Goal: Transaction & Acquisition: Book appointment/travel/reservation

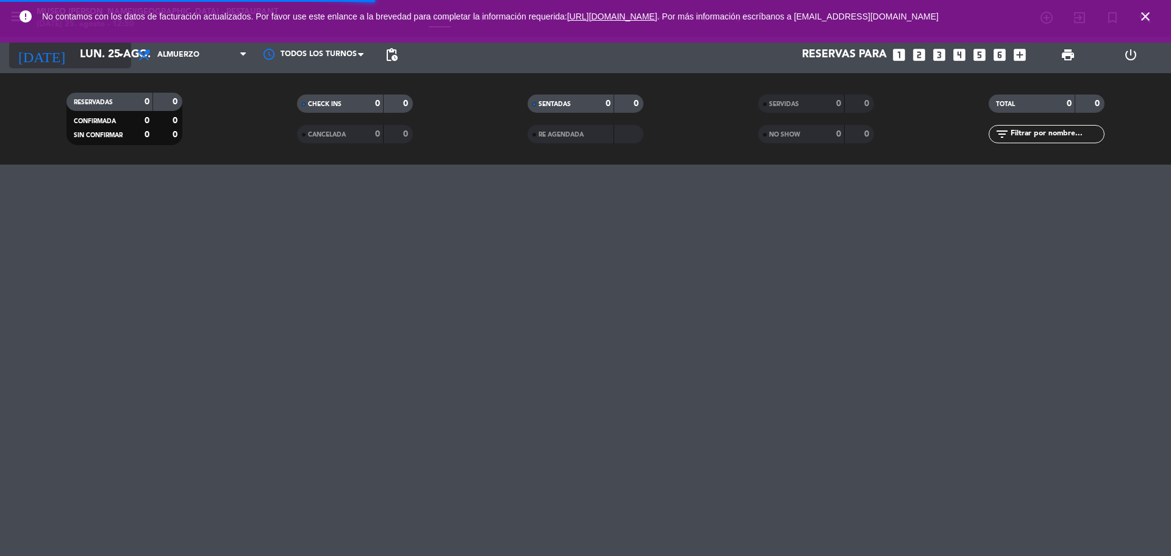
click at [76, 54] on input "lun. 25 ago." at bounding box center [145, 55] width 142 height 24
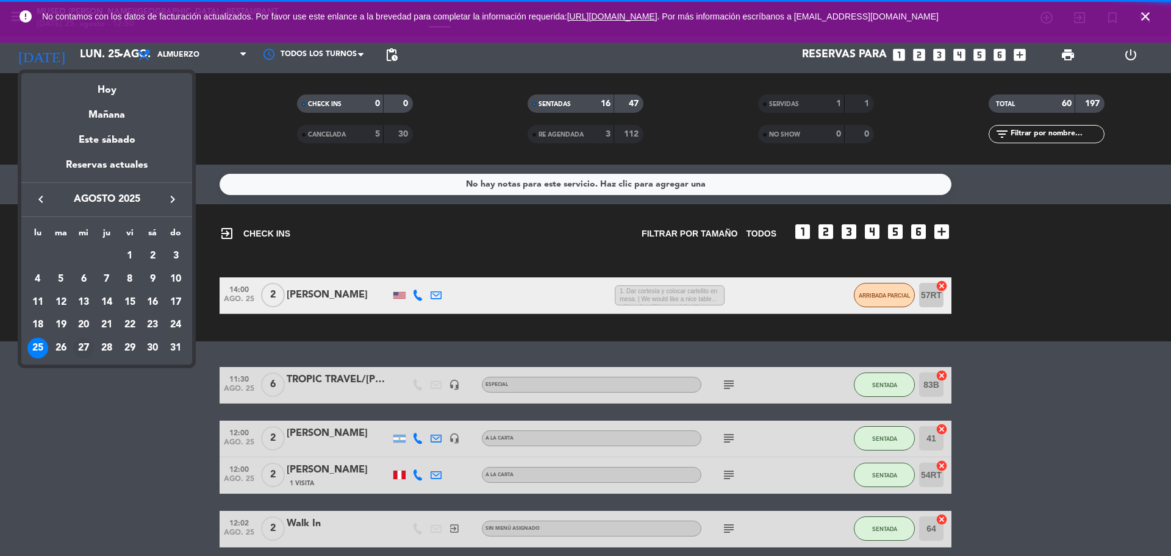
click at [84, 348] on div "27" at bounding box center [83, 348] width 21 height 21
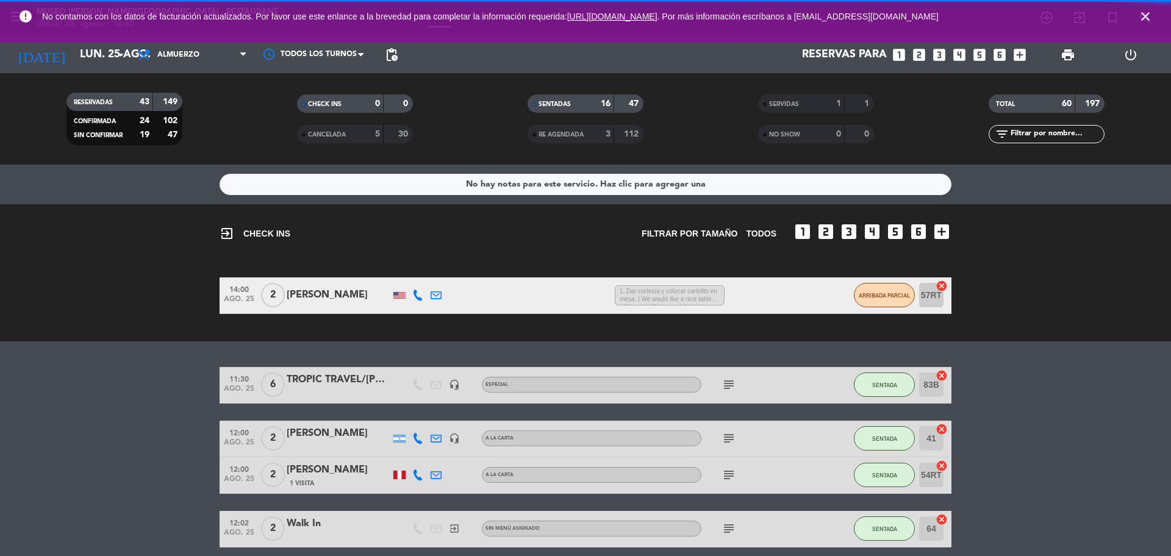
type input "mié. 27 ago."
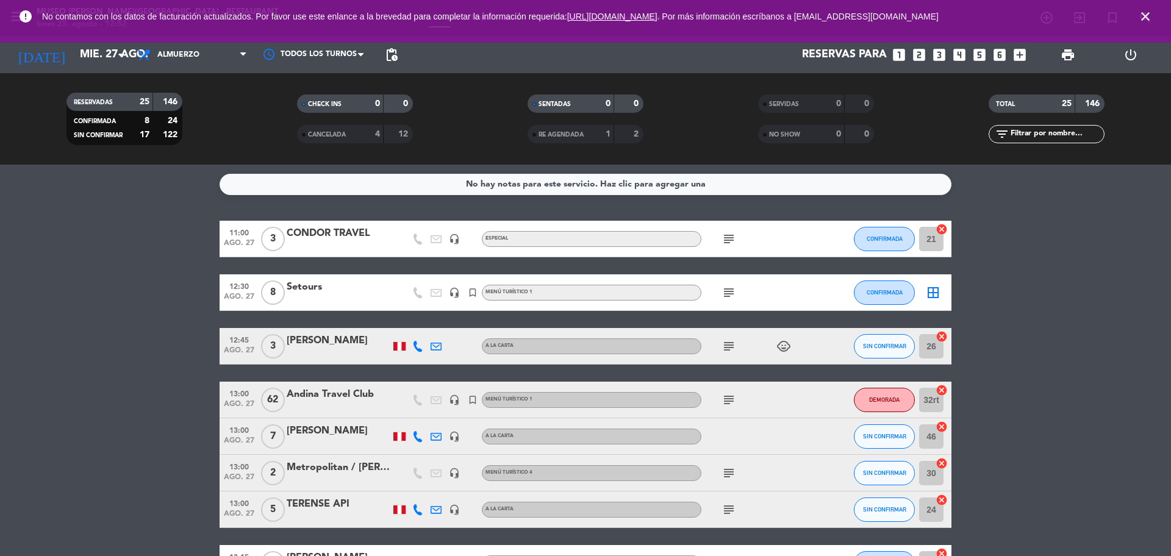
click at [1146, 20] on icon "close" at bounding box center [1145, 16] width 15 height 15
click at [1054, 20] on icon "search" at bounding box center [1046, 17] width 15 height 15
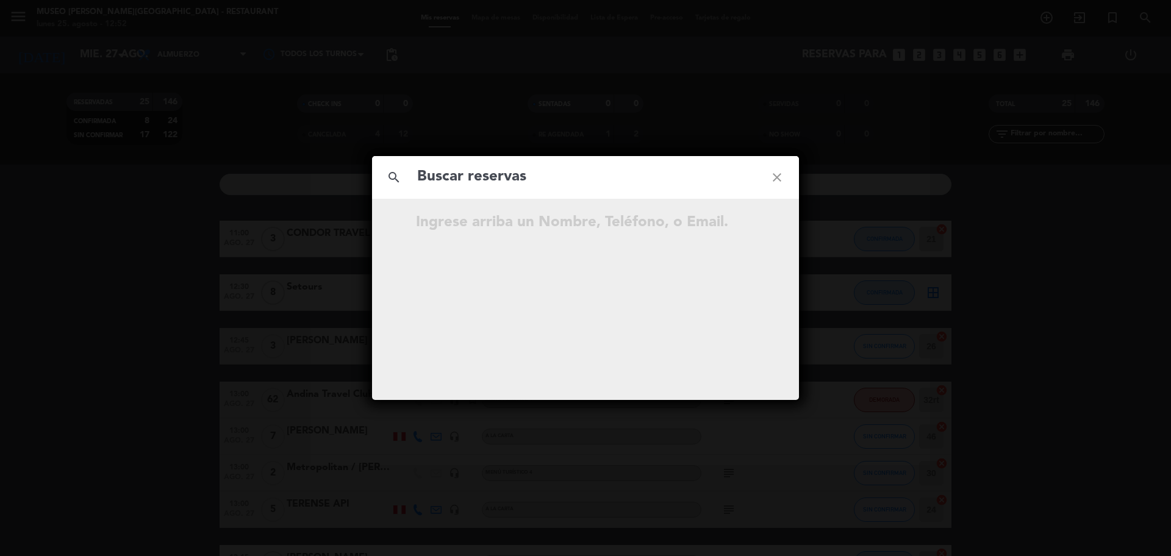
click at [622, 175] on input "text" at bounding box center [585, 177] width 339 height 25
click at [478, 181] on input "954 424 017" at bounding box center [585, 177] width 339 height 25
type input "954424017"
click at [504, 185] on input "954424017" at bounding box center [585, 177] width 339 height 25
click at [749, 226] on icon "open_in_new" at bounding box center [746, 224] width 15 height 15
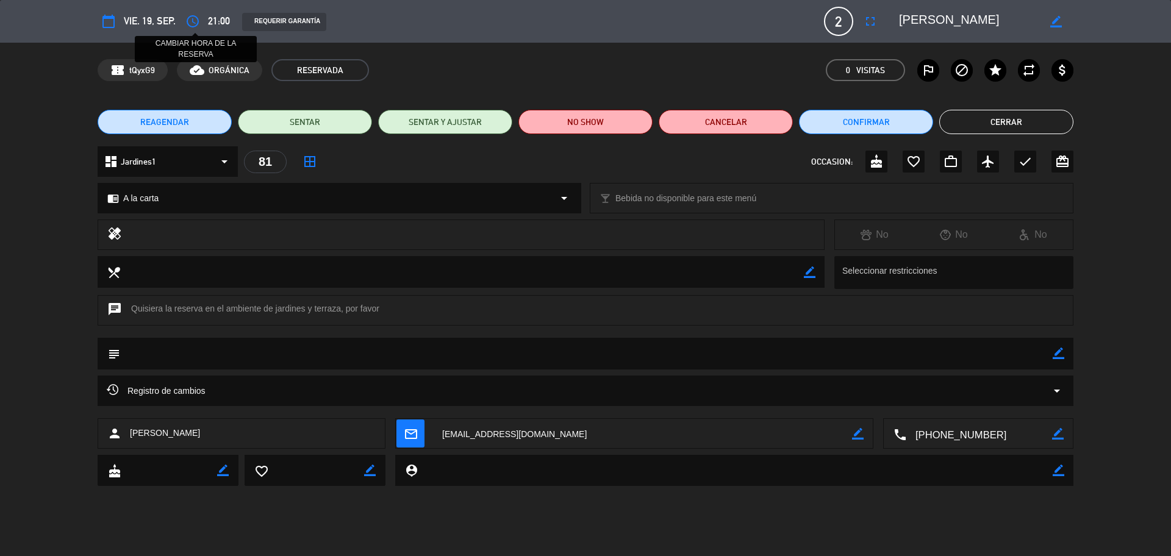
click at [193, 22] on icon "access_time" at bounding box center [192, 21] width 15 height 15
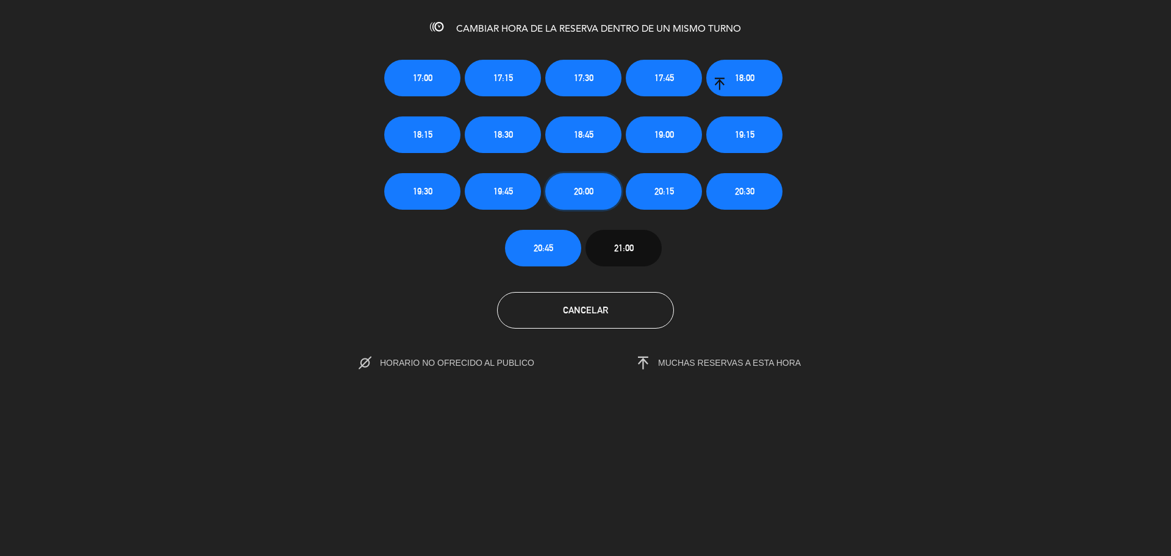
click at [601, 196] on button "20:00" at bounding box center [583, 191] width 76 height 37
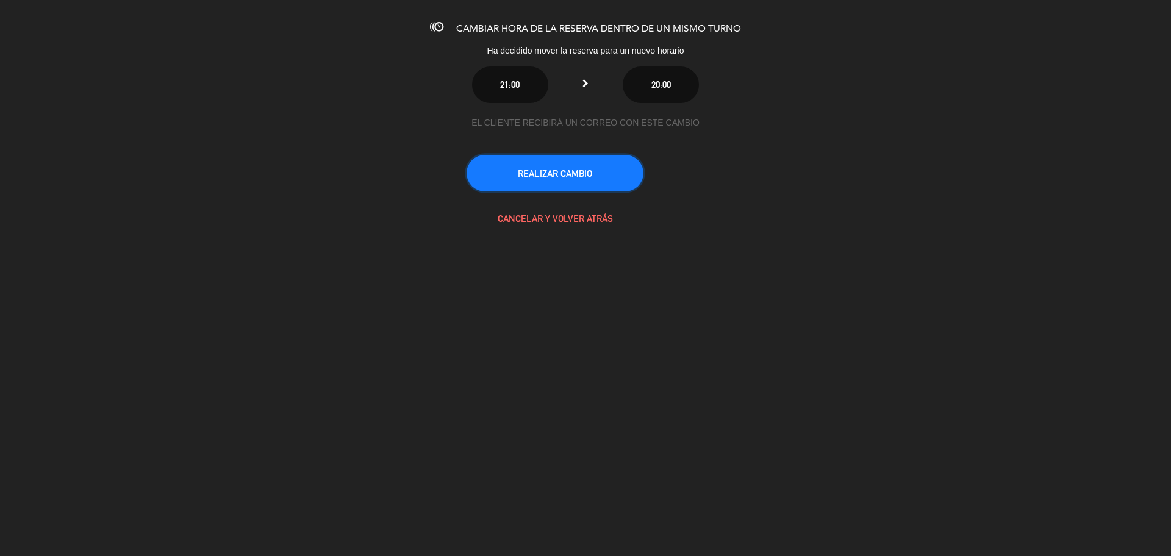
click at [568, 163] on button "REALIZAR CAMBIO" at bounding box center [555, 173] width 177 height 37
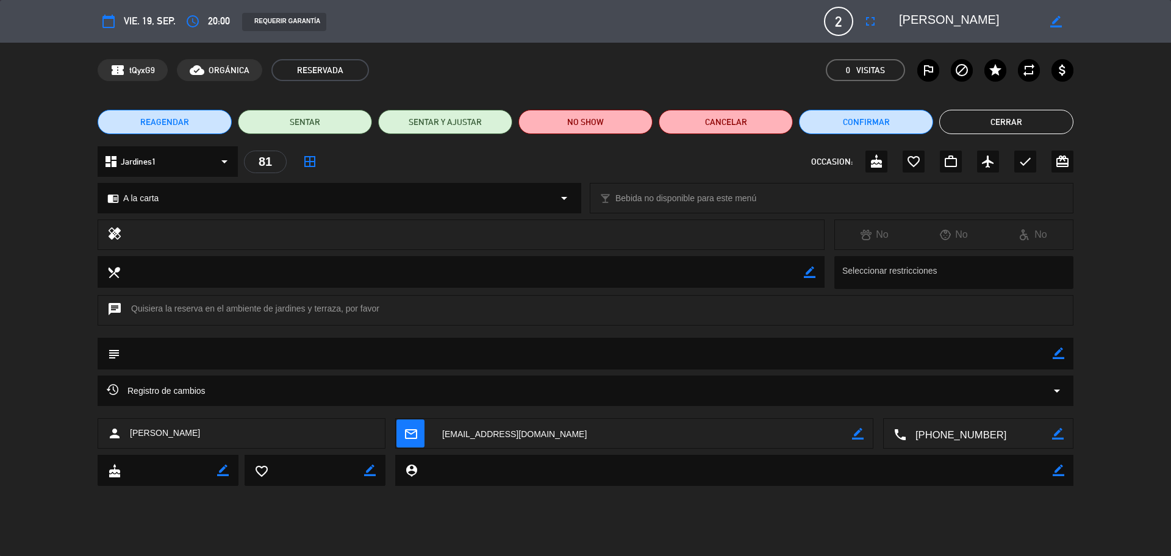
click at [976, 121] on button "Cerrar" at bounding box center [1006, 122] width 134 height 24
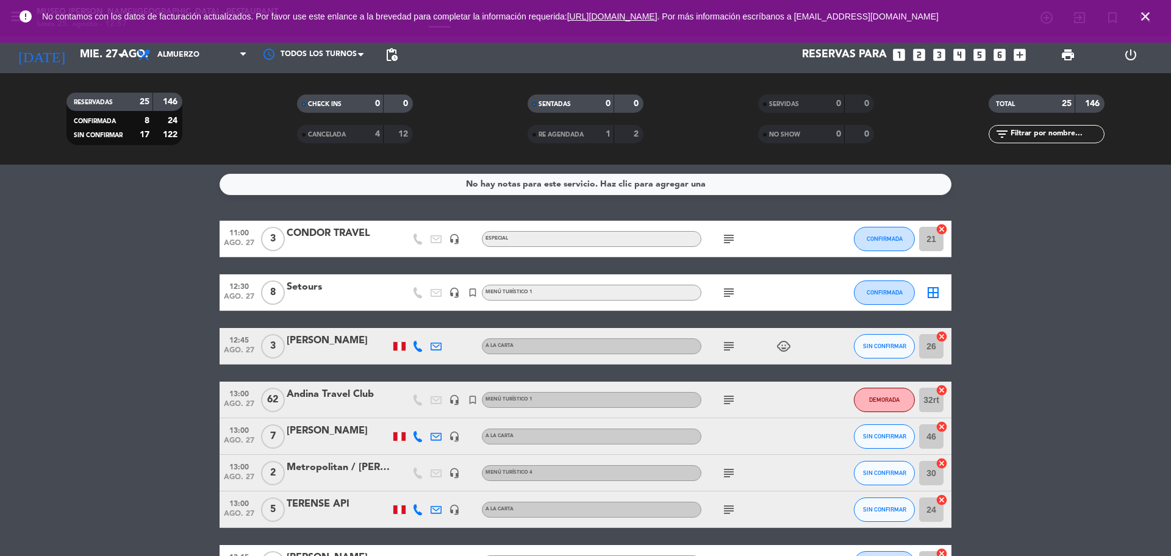
click at [922, 54] on icon "looks_two" at bounding box center [919, 55] width 16 height 16
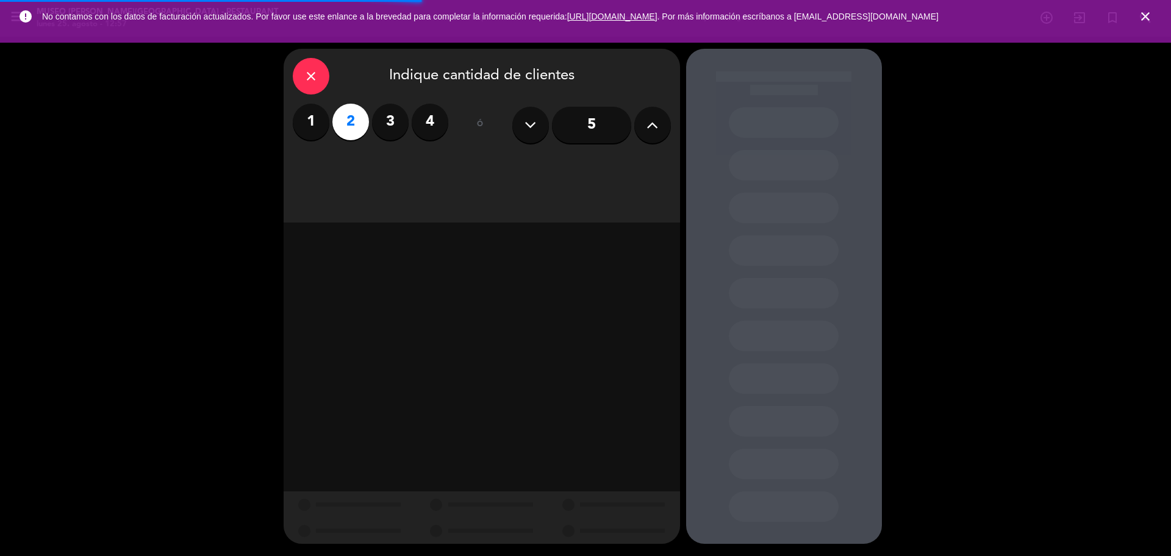
click at [613, 164] on div "close Indique cantidad de clientes 1 2 3 4 ó 5" at bounding box center [482, 136] width 397 height 174
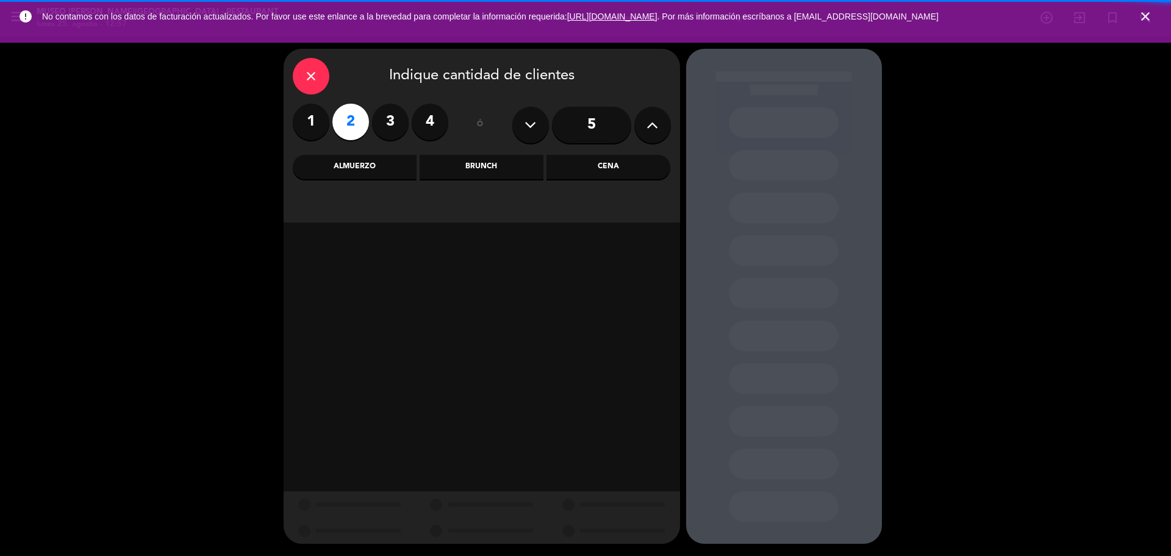
click at [613, 164] on div "Cena" at bounding box center [609, 167] width 124 height 24
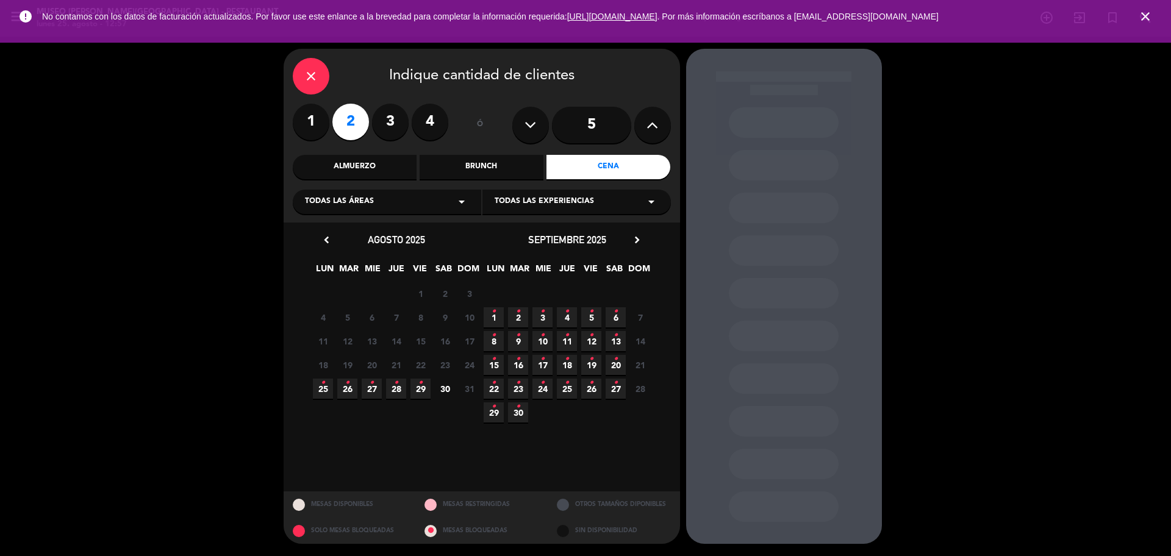
click at [439, 392] on span "30" at bounding box center [445, 389] width 20 height 20
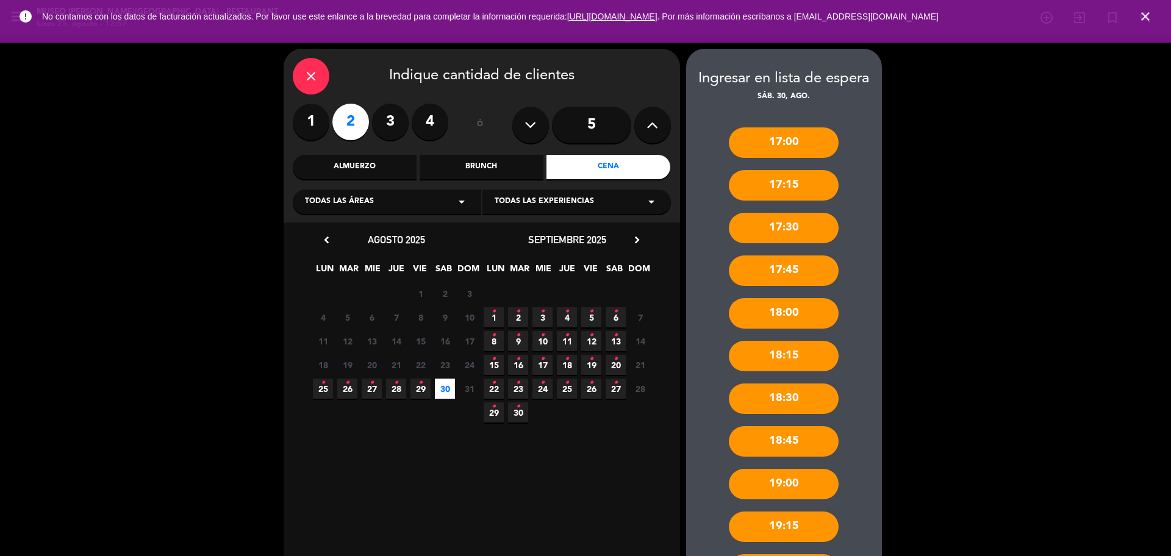
click at [547, 312] on span "3 •" at bounding box center [543, 317] width 20 height 20
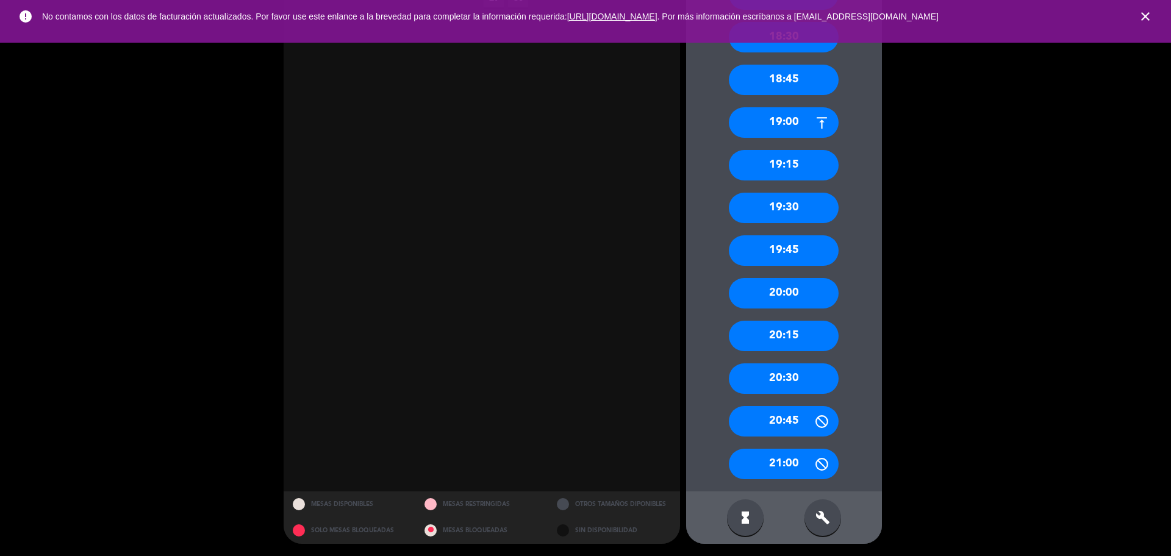
scroll to position [339, 0]
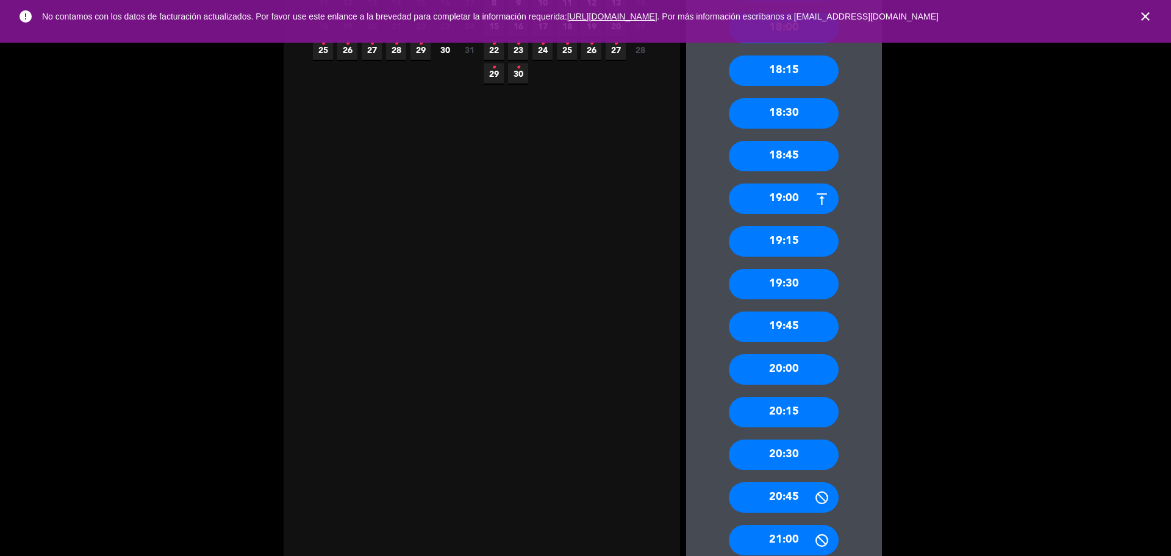
click at [799, 293] on div "19:30" at bounding box center [784, 284] width 110 height 31
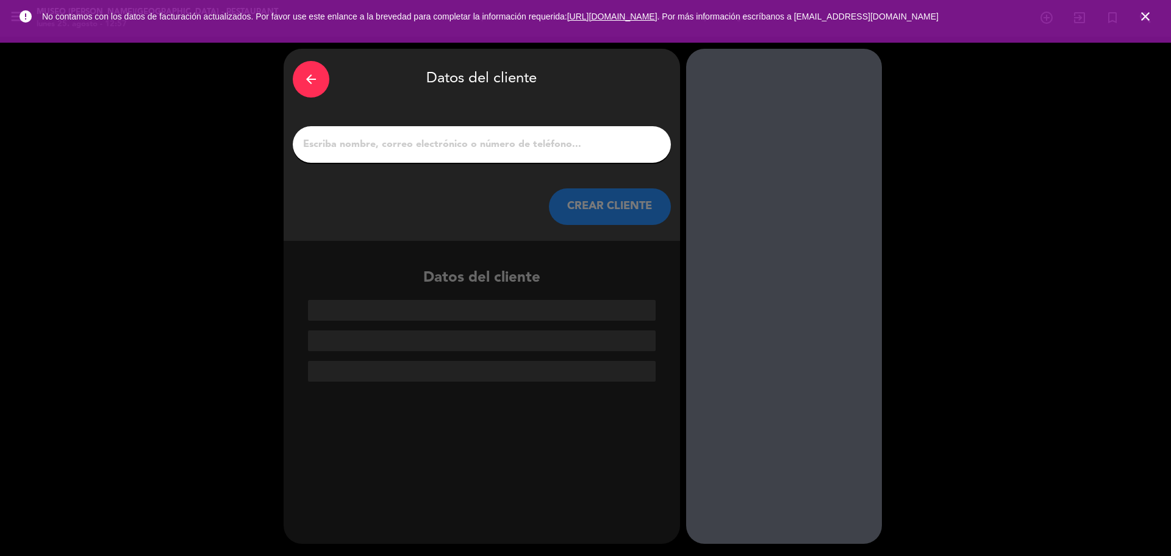
scroll to position [0, 0]
click at [501, 153] on input "1" at bounding box center [482, 144] width 360 height 17
paste input "Estepany [PERSON_NAME]"
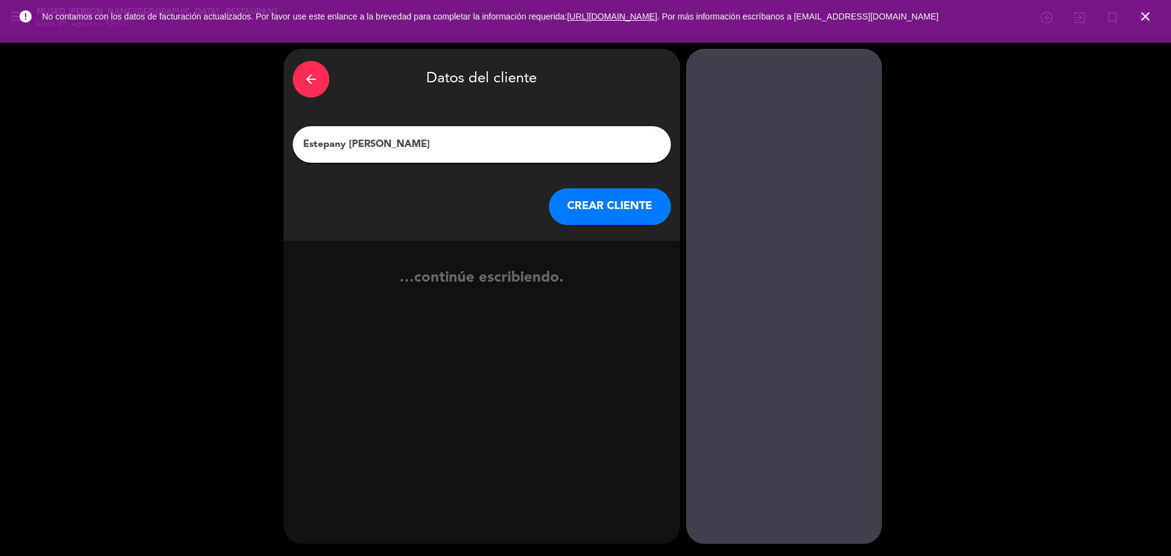
type input "Estepany [PERSON_NAME]"
click at [603, 201] on button "CREAR CLIENTE" at bounding box center [610, 206] width 122 height 37
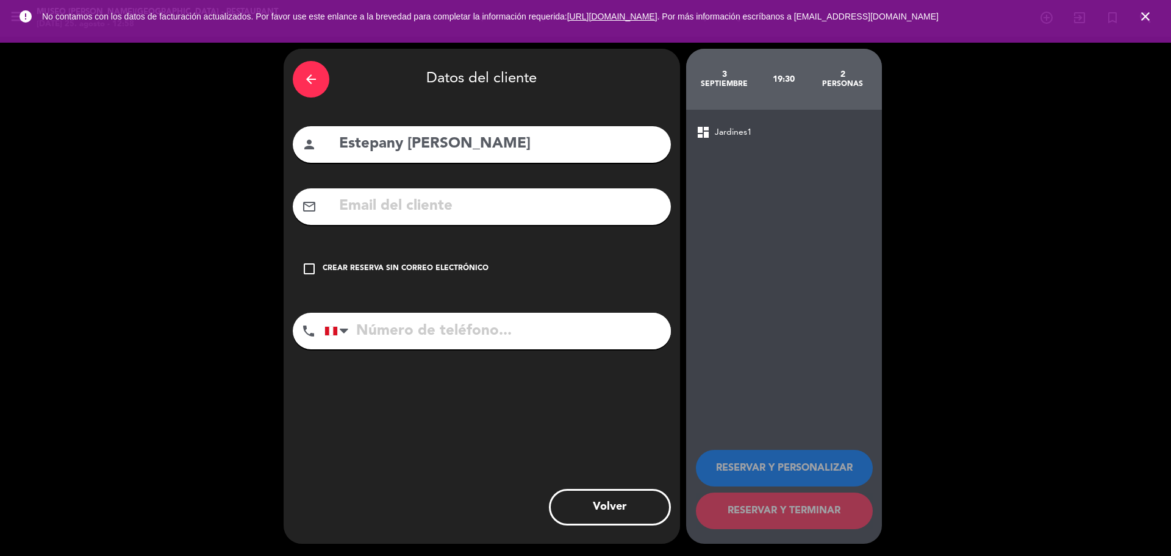
click at [547, 202] on input "text" at bounding box center [500, 206] width 324 height 25
paste input "[PERSON_NAME][EMAIL_ADDRESS][DOMAIN_NAME]"
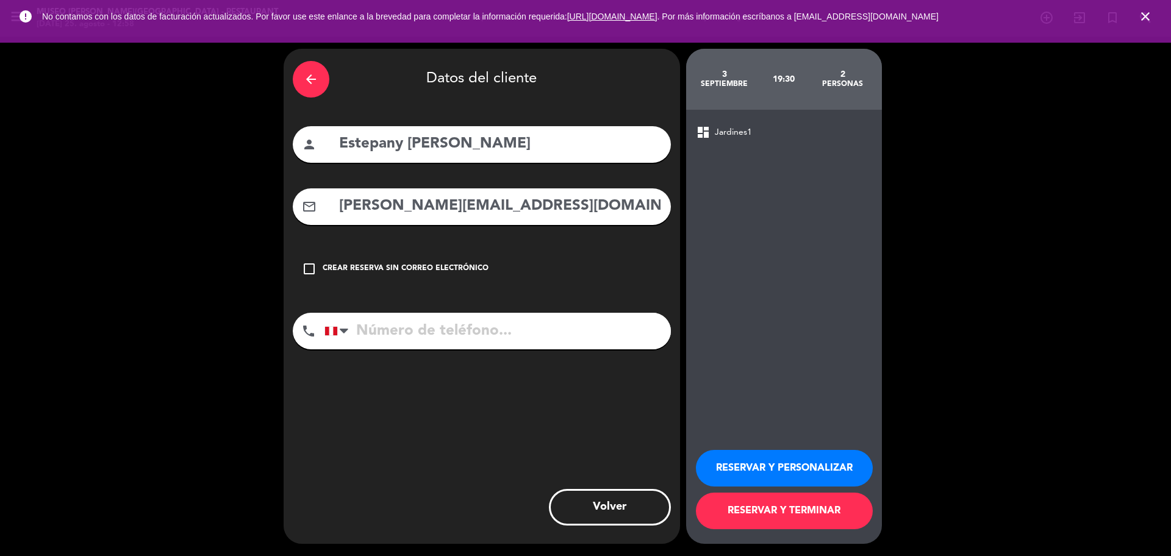
type input "[PERSON_NAME][EMAIL_ADDRESS][DOMAIN_NAME]"
click at [540, 359] on div "arrow_back Datos del cliente person [PERSON_NAME] mail_outline [PERSON_NAME][EM…" at bounding box center [482, 296] width 397 height 495
click at [537, 330] on input "tel" at bounding box center [498, 331] width 346 height 37
paste input "5519142076"
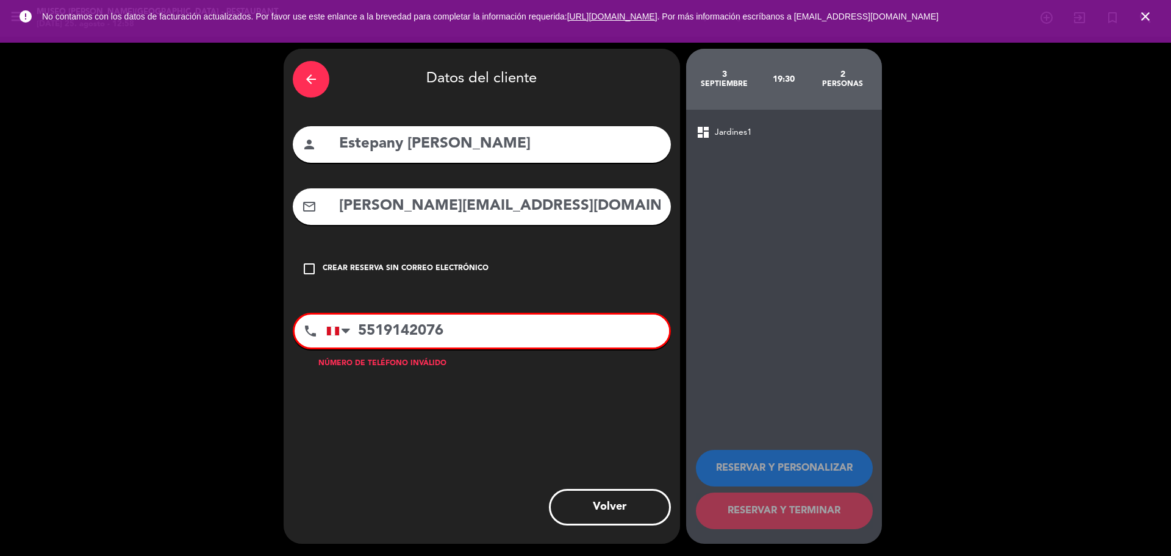
type input "5519142076"
drag, startPoint x: 466, startPoint y: 331, endPoint x: 297, endPoint y: 339, distance: 169.2
click at [297, 339] on div "phone [GEOGRAPHIC_DATA] +1 [GEOGRAPHIC_DATA] +44 [GEOGRAPHIC_DATA] ([GEOGRAPHIC…" at bounding box center [482, 331] width 378 height 37
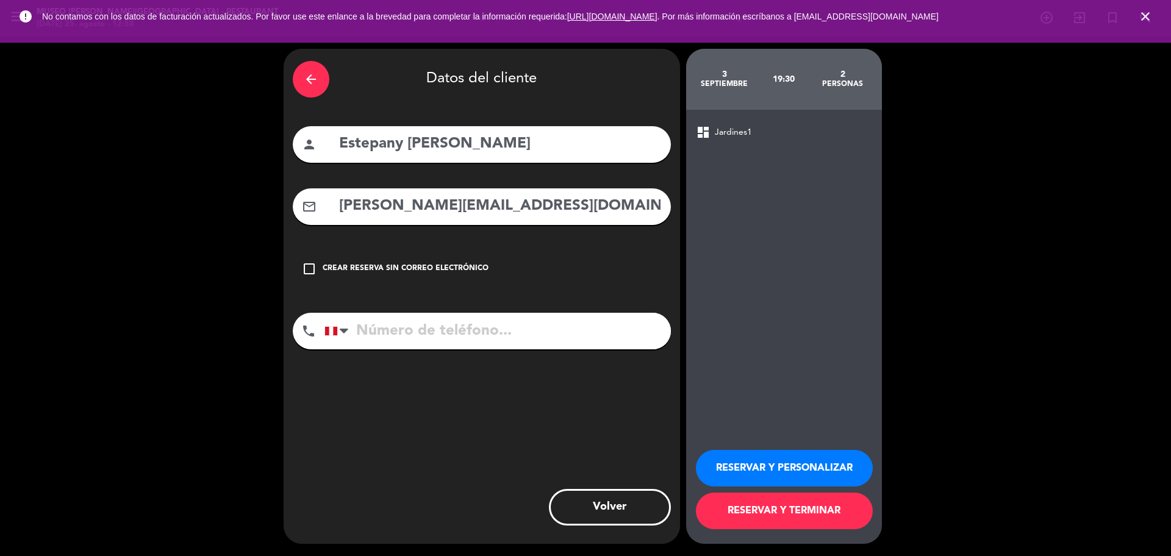
paste input "[PHONE_NUMBER]"
type input "[PHONE_NUMBER]"
click at [818, 465] on button "RESERVAR Y PERSONALIZAR" at bounding box center [784, 468] width 177 height 37
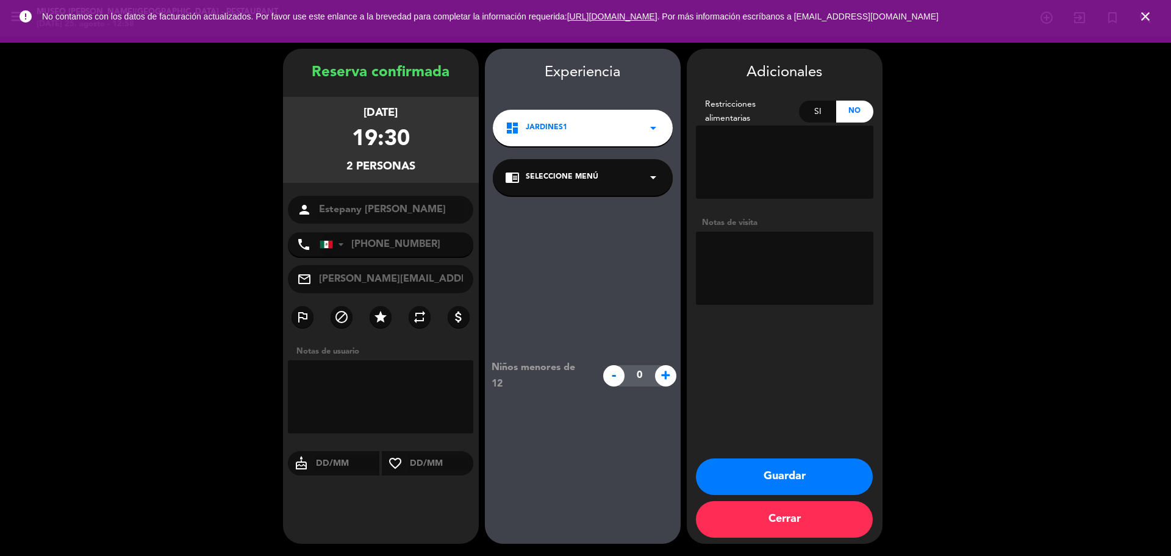
click at [767, 276] on textarea at bounding box center [785, 268] width 178 height 73
paste textarea "[GEOGRAPHIC_DATA], [GEOGRAPHIC_DATA] No alergias"
type textarea "[GEOGRAPHIC_DATA], [GEOGRAPHIC_DATA] No alergias"
click at [629, 178] on div "chrome_reader_mode Seleccione Menú arrow_drop_down" at bounding box center [583, 177] width 180 height 37
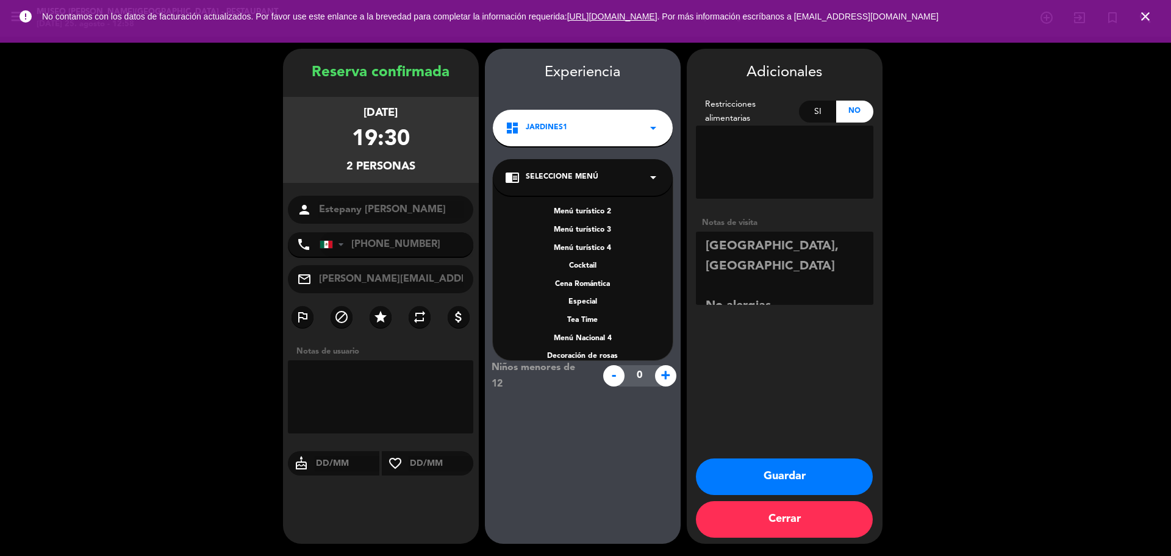
scroll to position [175, 0]
click at [583, 285] on div "A la carta" at bounding box center [583, 288] width 156 height 12
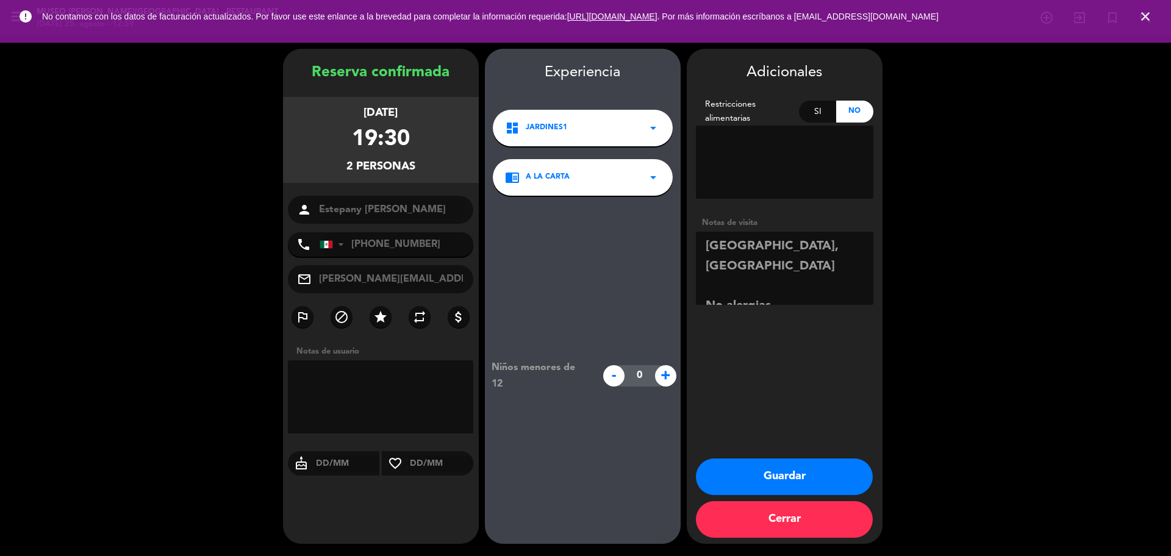
click at [747, 475] on button "Guardar" at bounding box center [784, 477] width 177 height 37
click at [1147, 16] on icon "close" at bounding box center [1145, 16] width 15 height 15
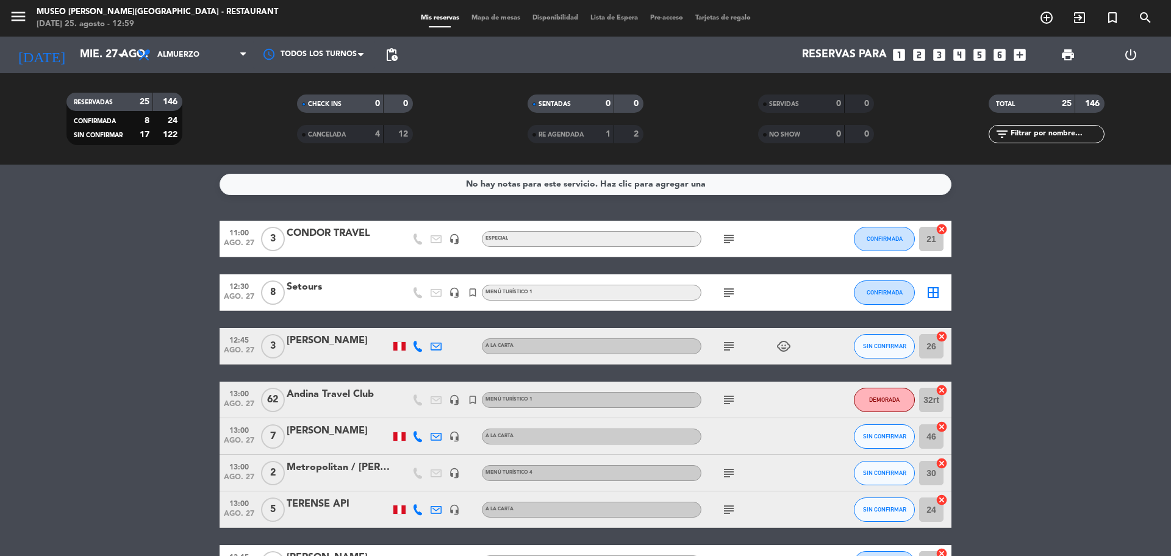
click at [926, 55] on icon "looks_two" at bounding box center [919, 55] width 16 height 16
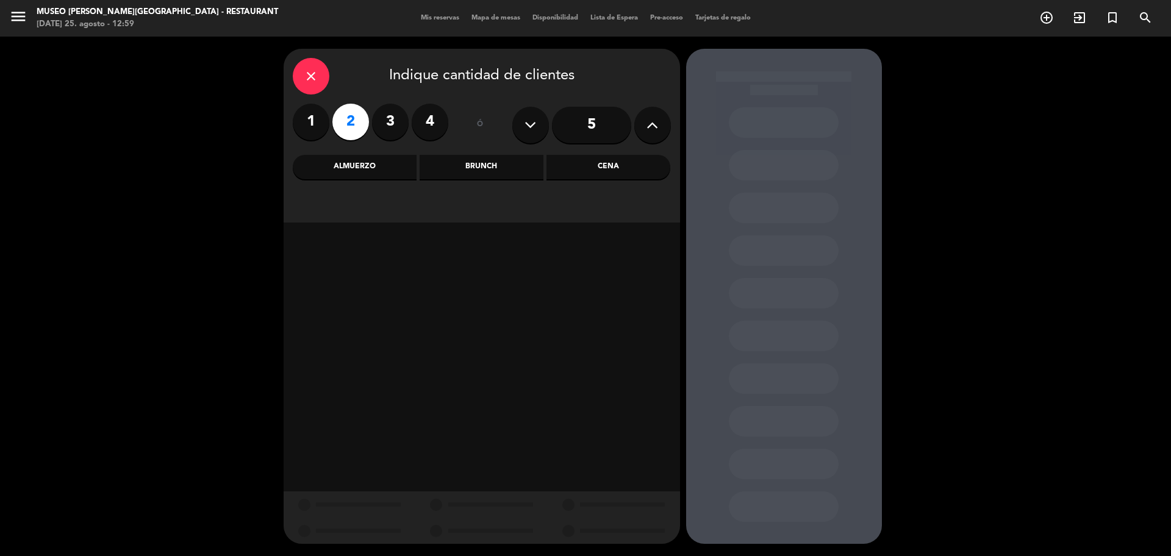
click at [645, 162] on div "Cena" at bounding box center [609, 167] width 124 height 24
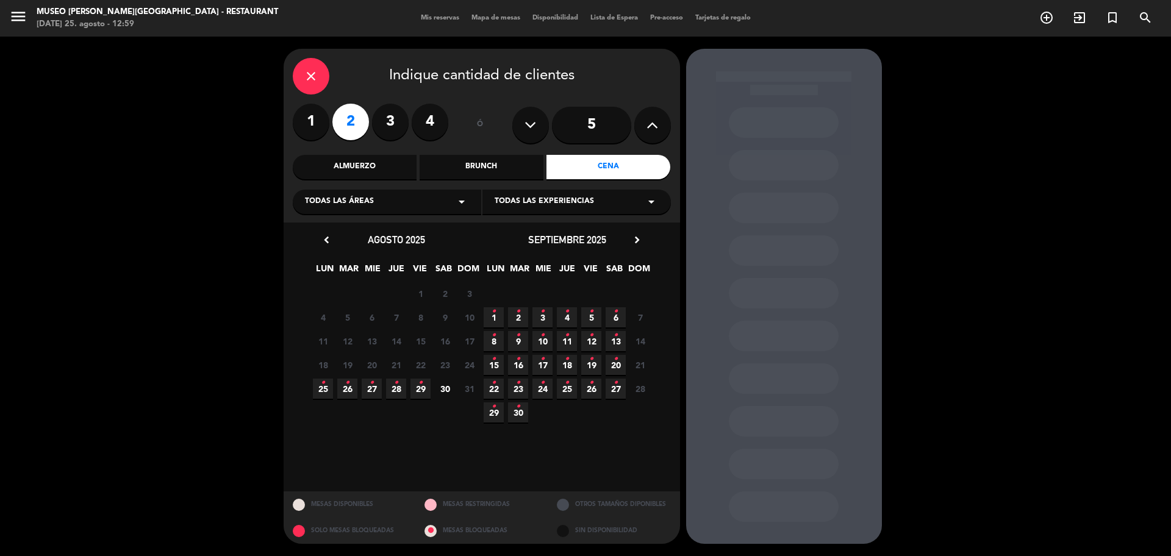
click at [617, 340] on icon "•" at bounding box center [616, 336] width 4 height 20
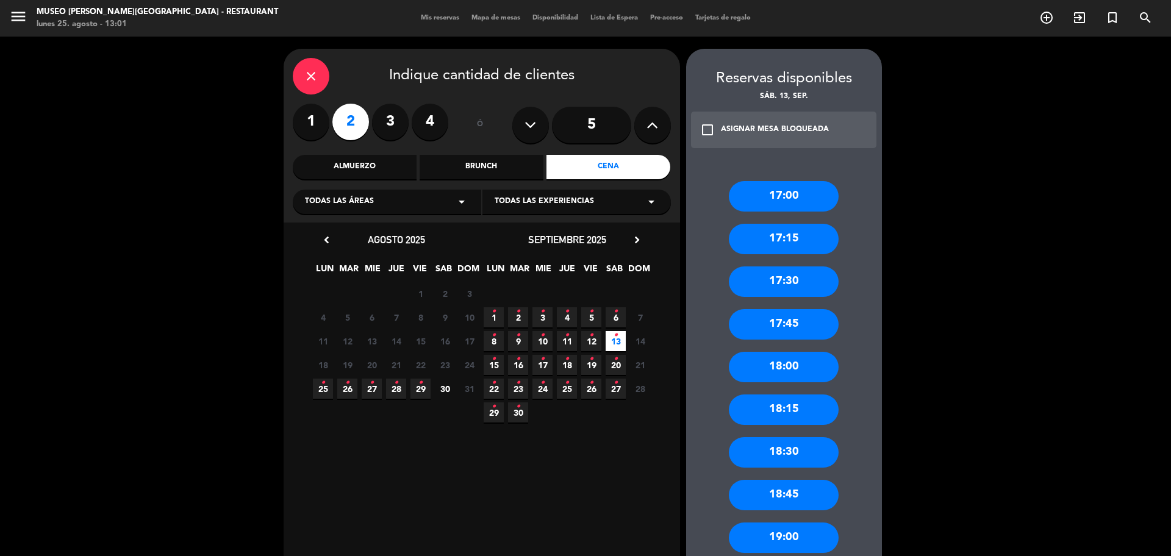
click at [526, 317] on span "2 •" at bounding box center [518, 317] width 20 height 20
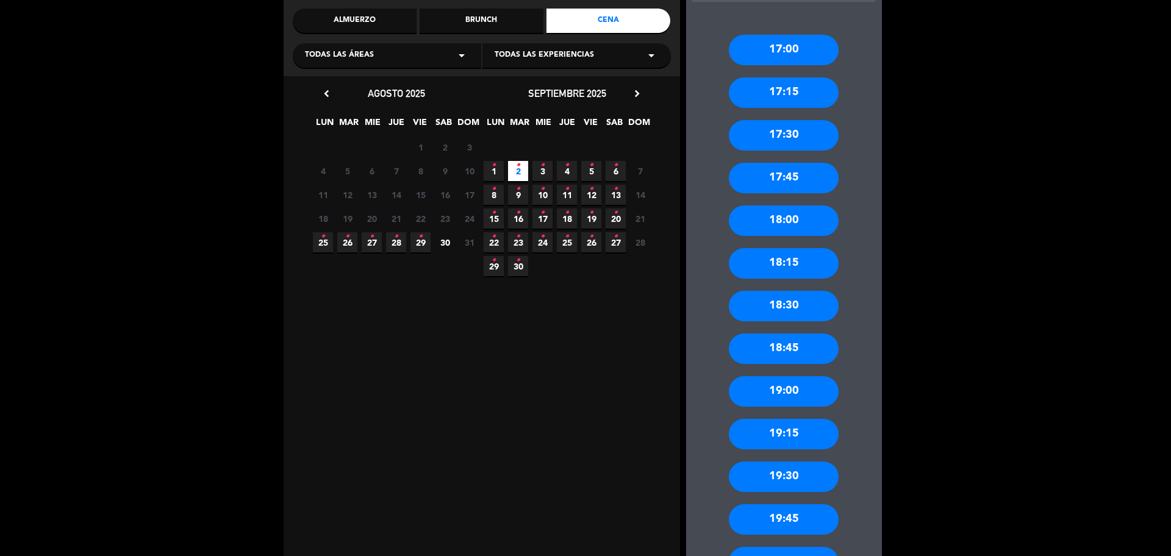
scroll to position [381, 0]
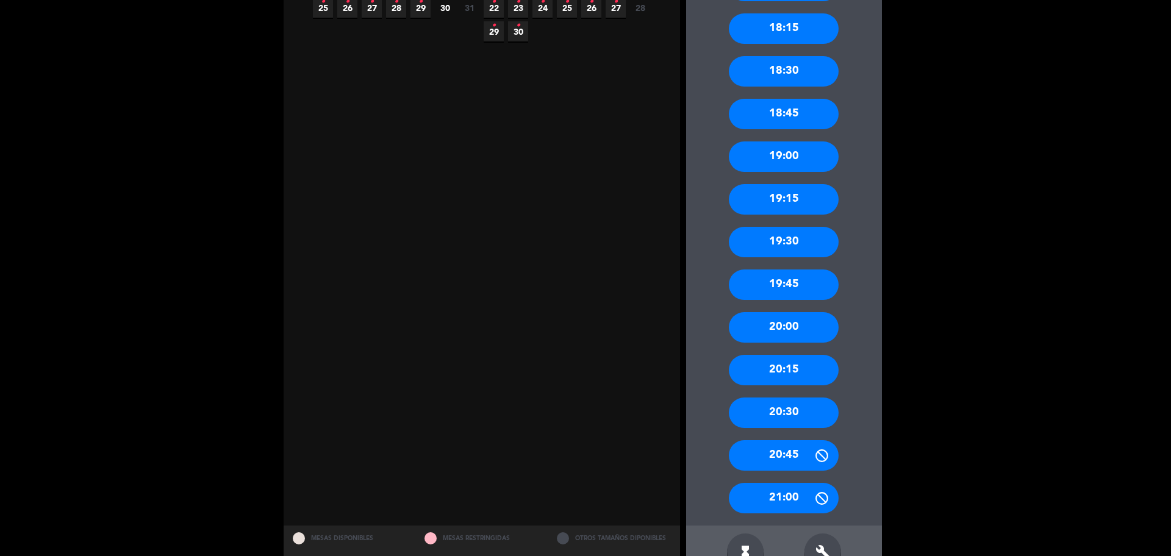
click at [799, 155] on div "19:00" at bounding box center [784, 157] width 110 height 31
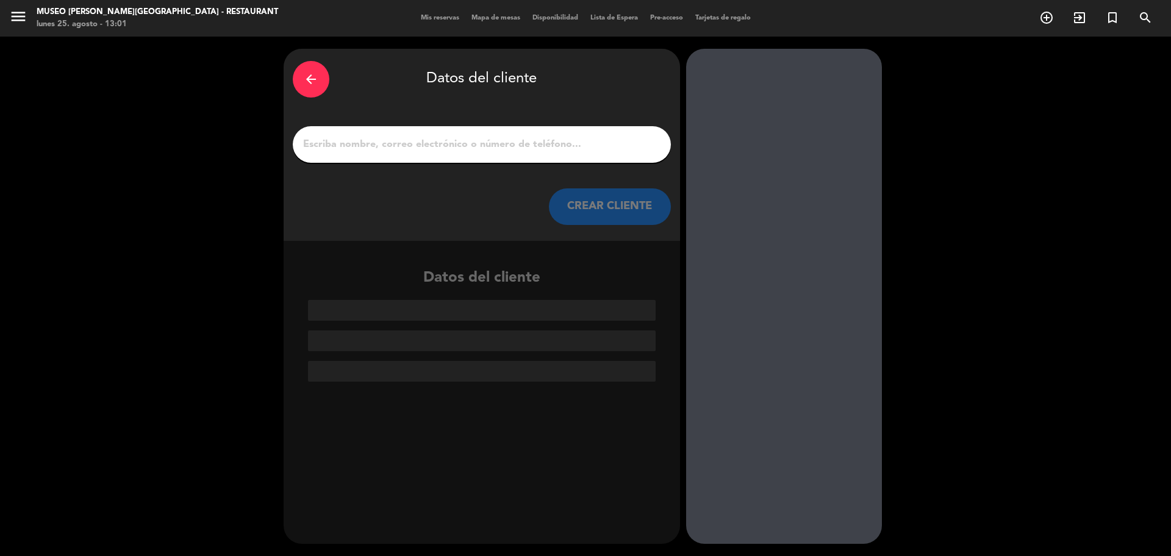
click at [561, 140] on input "1" at bounding box center [482, 144] width 360 height 17
paste input "[PERSON_NAME]"
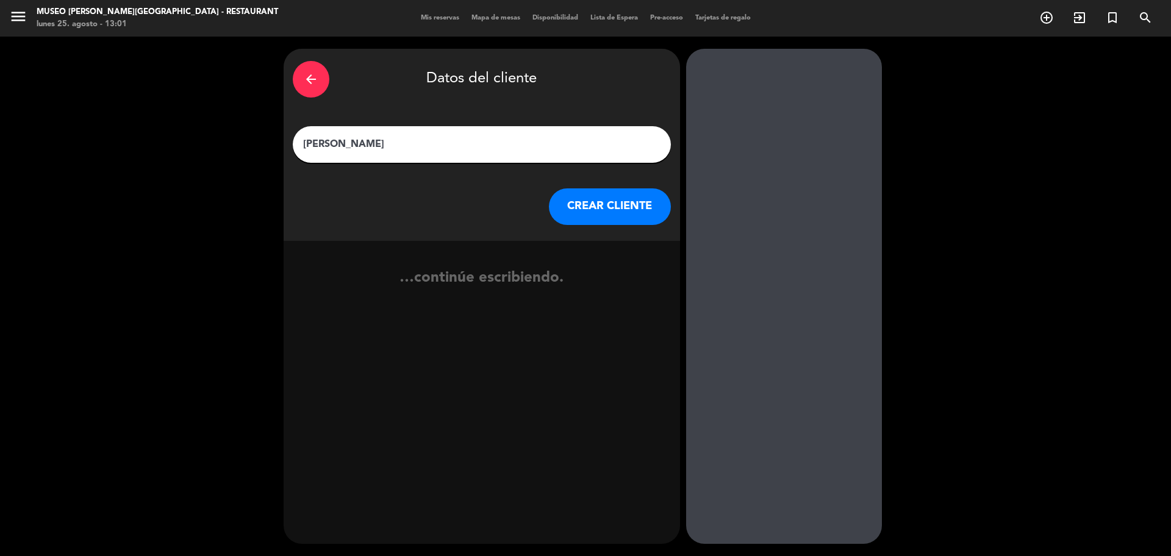
type input "[PERSON_NAME]"
click at [621, 217] on button "CREAR CLIENTE" at bounding box center [610, 206] width 122 height 37
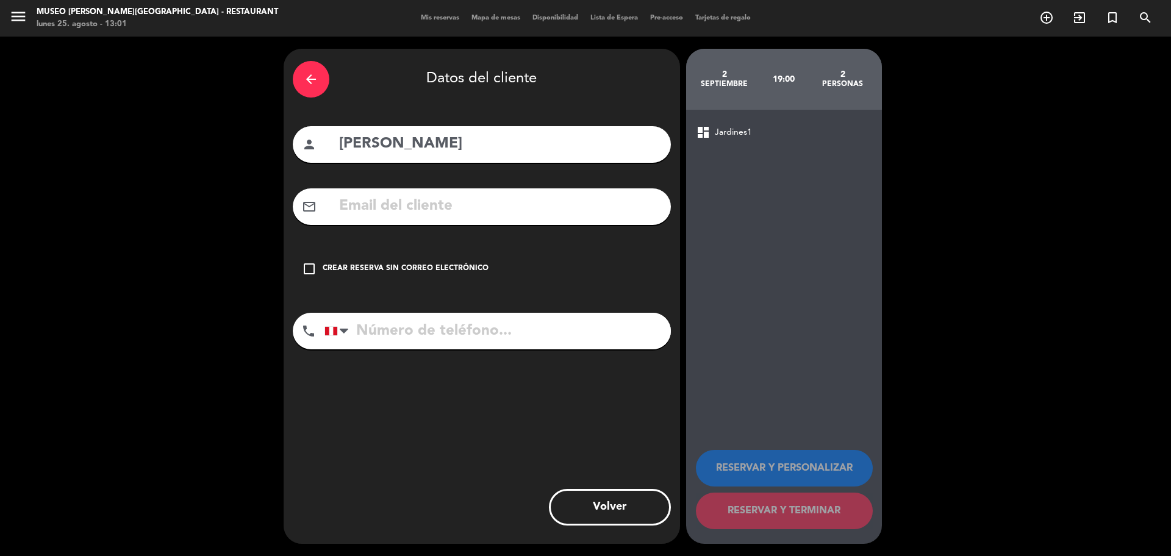
click at [502, 207] on input "text" at bounding box center [500, 206] width 324 height 25
paste input "[EMAIL_ADDRESS][DOMAIN_NAME]"
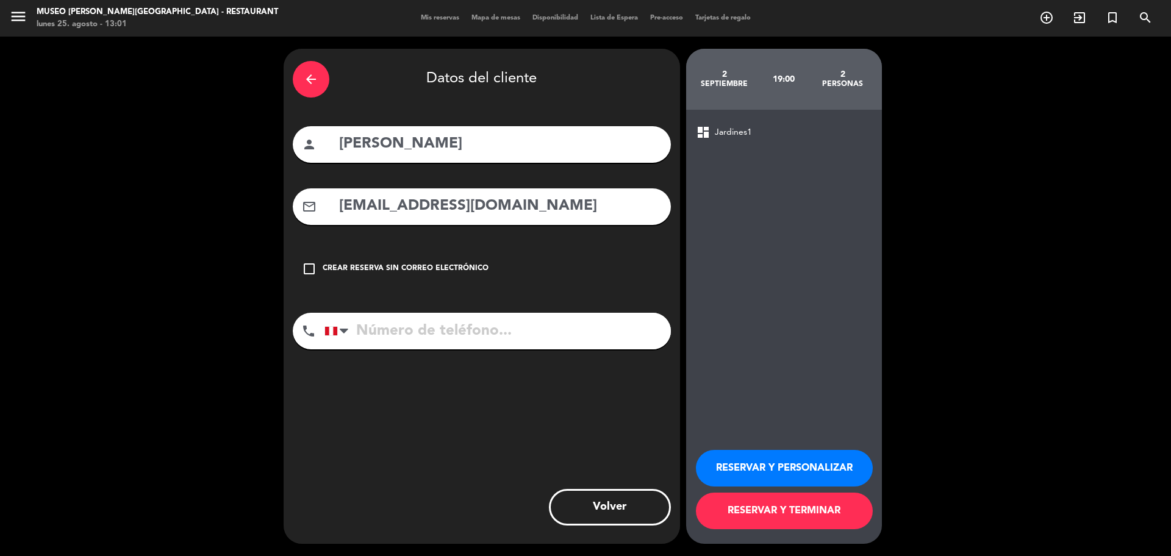
type input "[EMAIL_ADDRESS][DOMAIN_NAME]"
click at [493, 348] on input "tel" at bounding box center [498, 331] width 346 height 37
click at [493, 339] on input "tel" at bounding box center [498, 331] width 346 height 37
paste input "922521769"
type input "922521769"
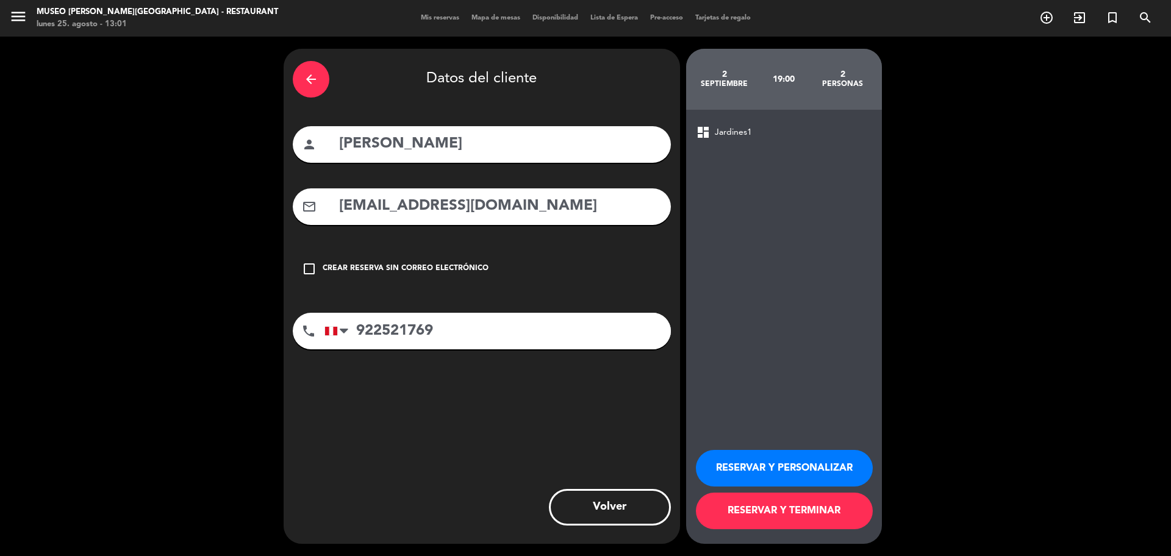
click at [768, 454] on button "RESERVAR Y PERSONALIZAR" at bounding box center [784, 468] width 177 height 37
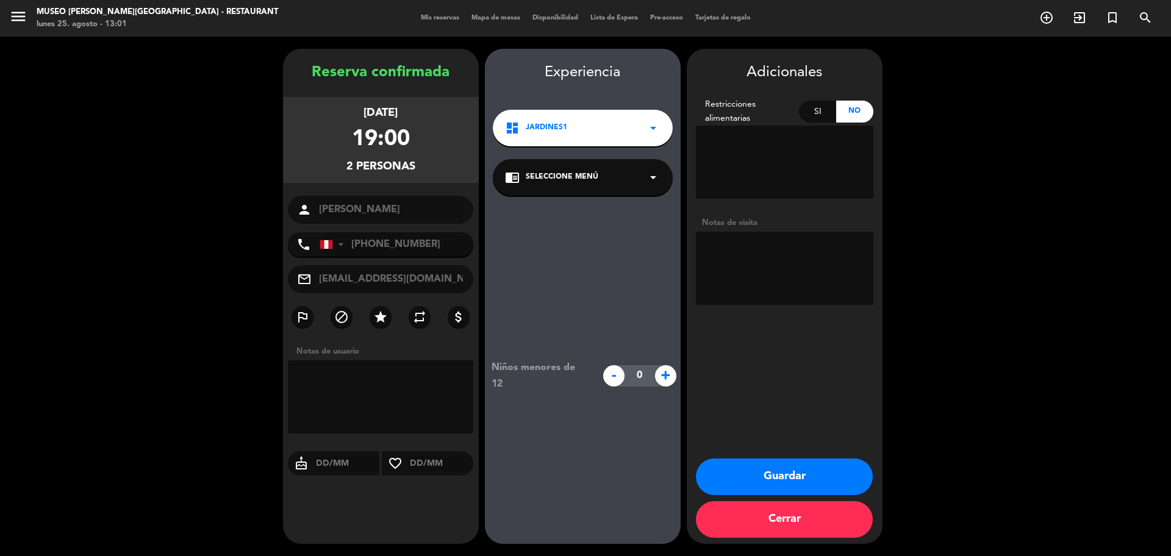
click at [639, 173] on div "chrome_reader_mode Seleccione Menú arrow_drop_down" at bounding box center [583, 177] width 180 height 37
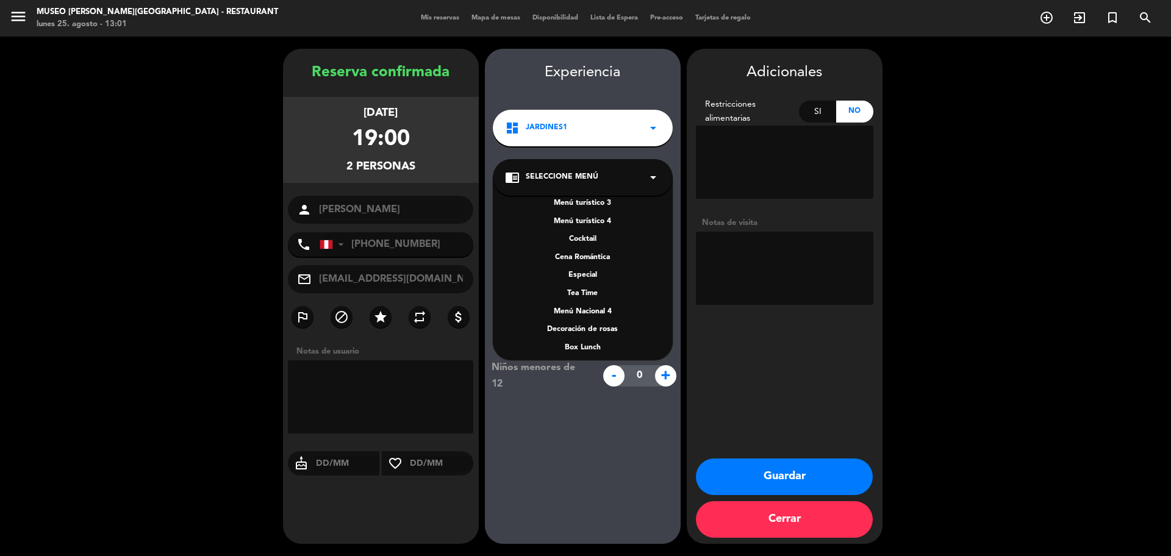
scroll to position [175, 0]
click at [589, 290] on div "A la carta" at bounding box center [583, 288] width 156 height 12
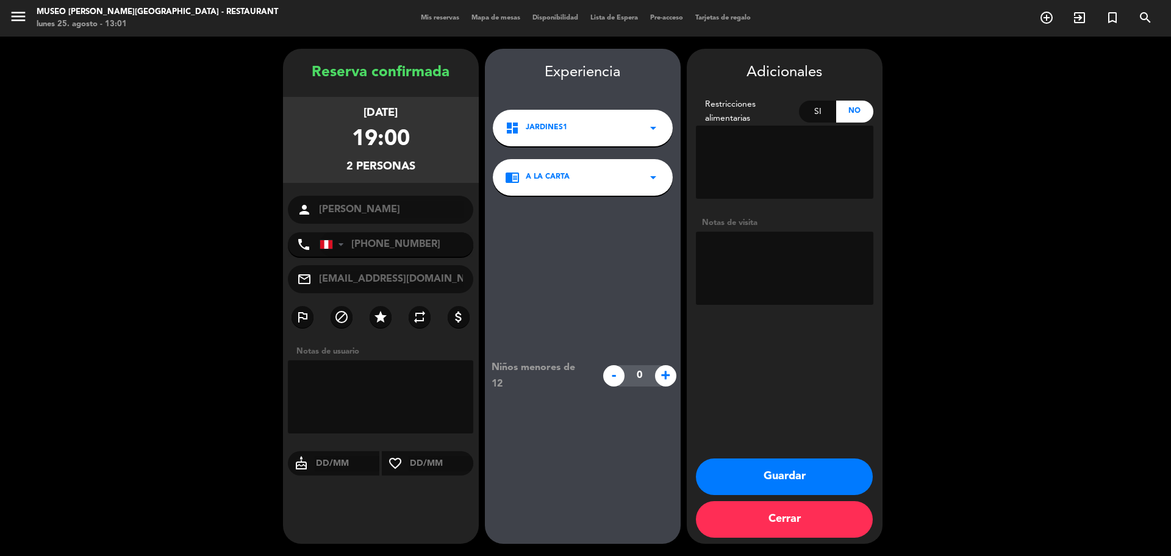
click at [723, 279] on textarea at bounding box center [785, 268] width 178 height 73
paste textarea "Distrito de procedencia: [DATE][GEOGRAPHIC_DATA][PERSON_NAME]: ninguna"
type textarea "Distrito de procedencia: [DATE][PERSON_NAME] Alergias: ninguna En el postre que…"
click at [770, 463] on button "Guardar" at bounding box center [784, 477] width 177 height 37
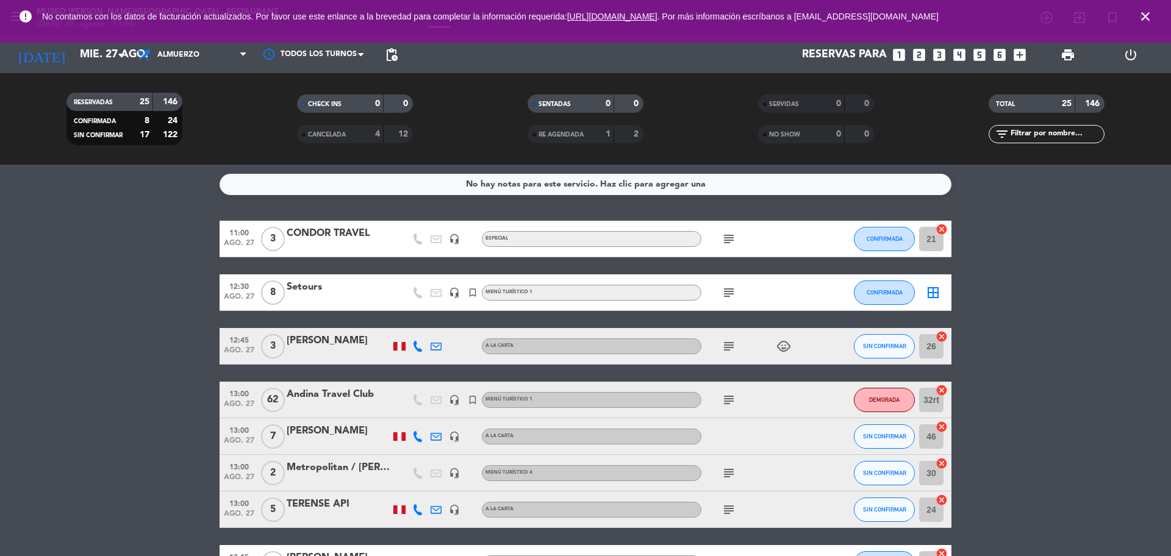
click at [925, 57] on icon "looks_two" at bounding box center [919, 55] width 16 height 16
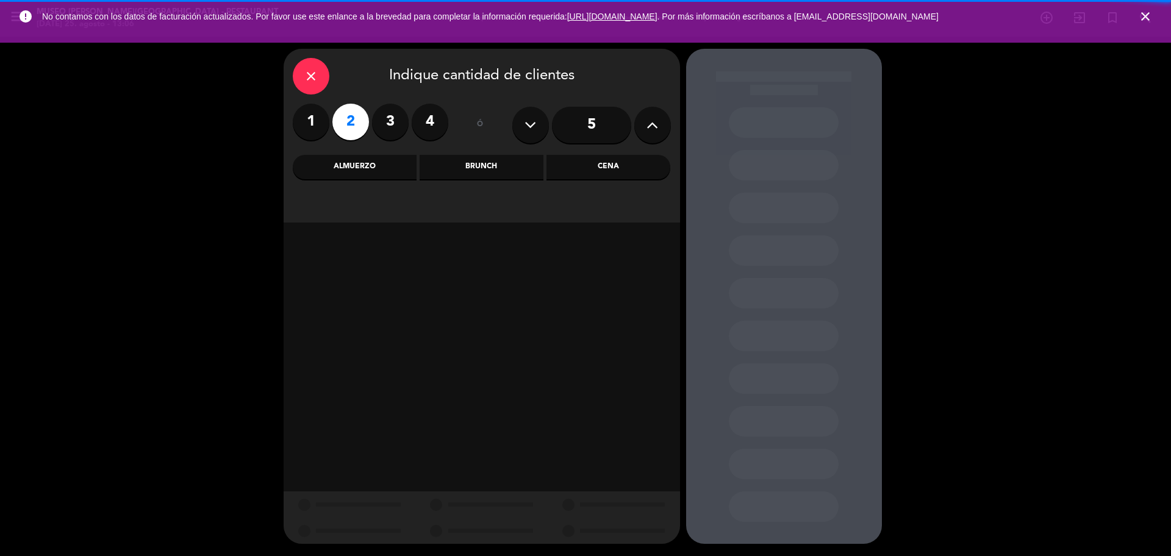
click at [615, 162] on div "Cena" at bounding box center [609, 167] width 124 height 24
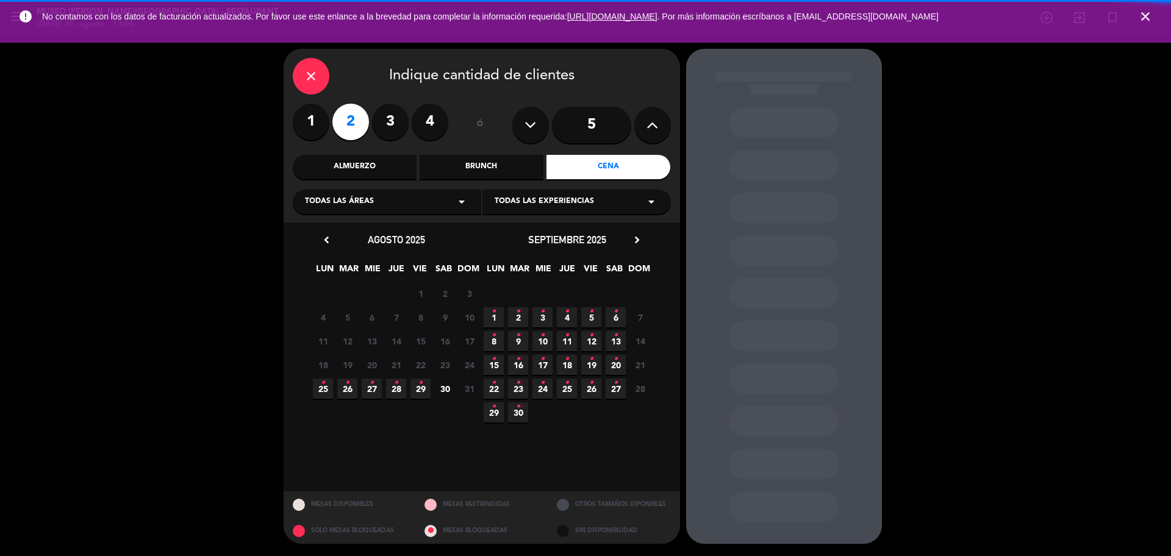
click at [317, 394] on span "25 •" at bounding box center [323, 389] width 20 height 20
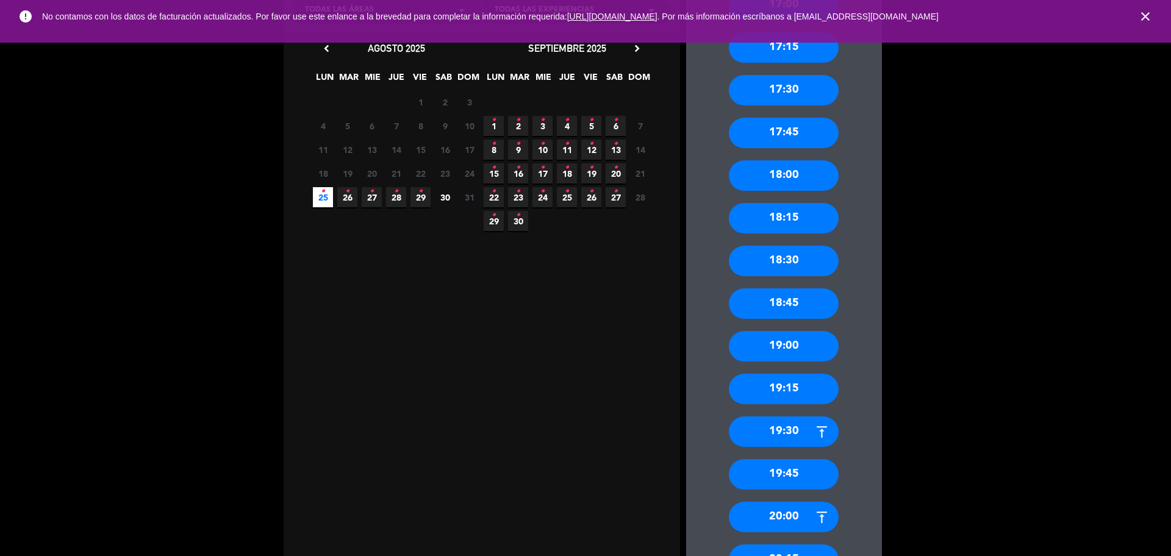
scroll to position [229, 0]
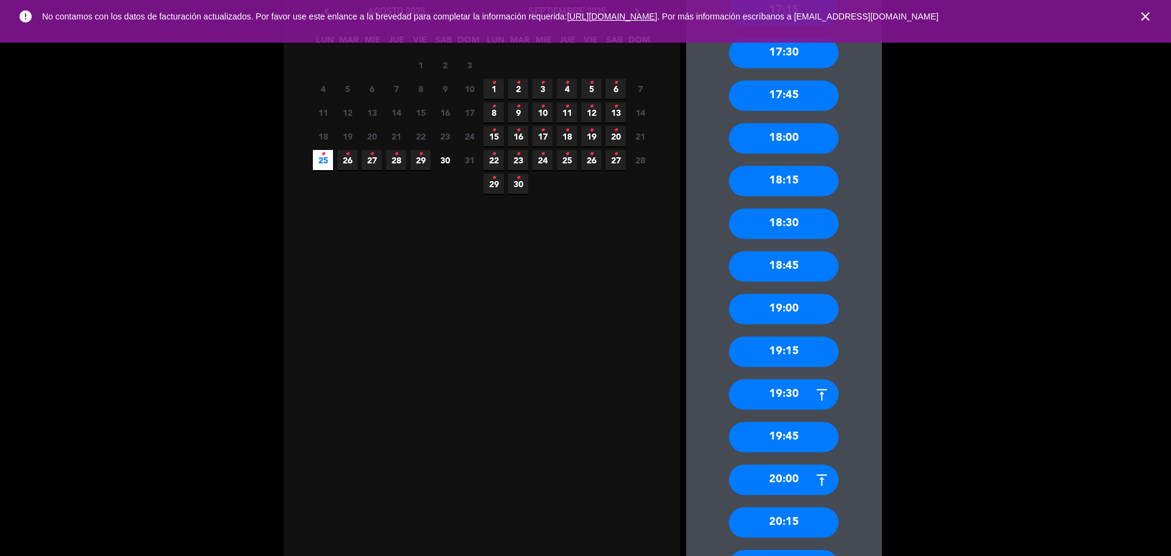
click at [789, 404] on div "19:30" at bounding box center [784, 394] width 110 height 31
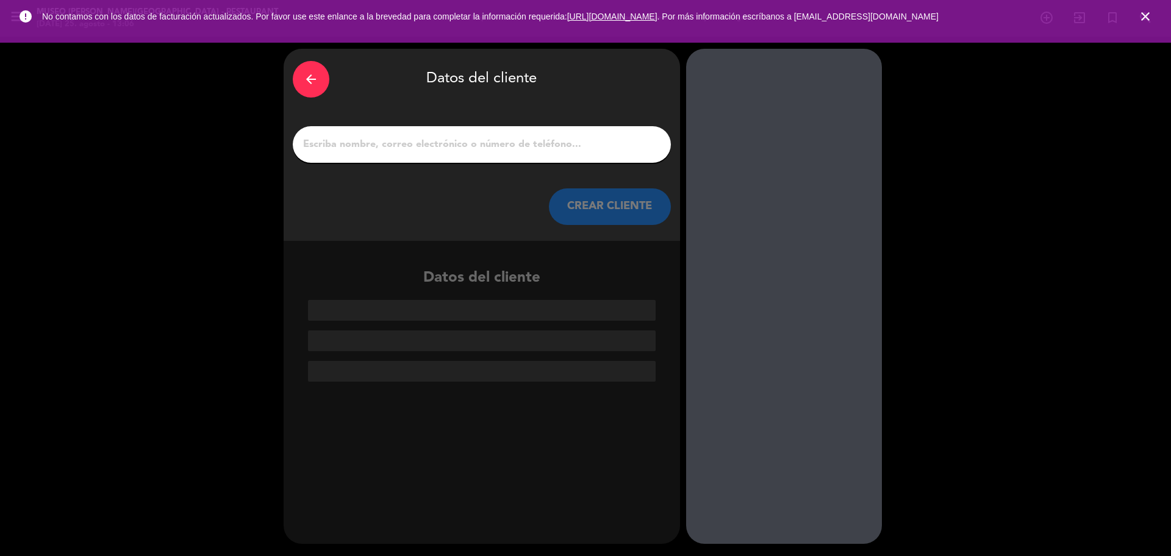
click at [345, 142] on input "1" at bounding box center [482, 144] width 360 height 17
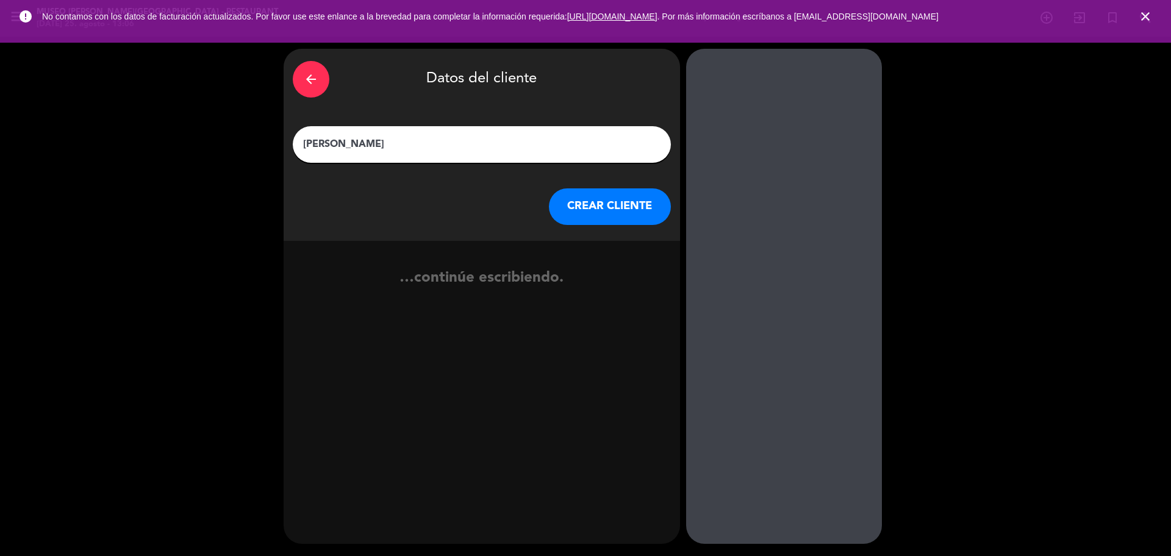
type input "[PERSON_NAME]"
click at [636, 204] on button "CREAR CLIENTE" at bounding box center [610, 206] width 122 height 37
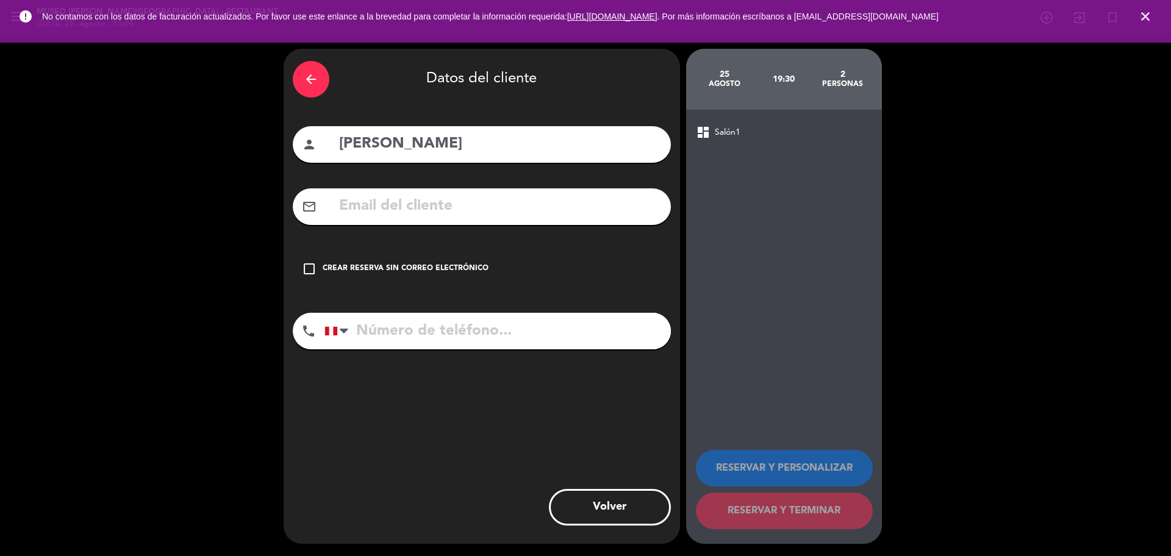
click at [635, 206] on input "text" at bounding box center [500, 206] width 324 height 25
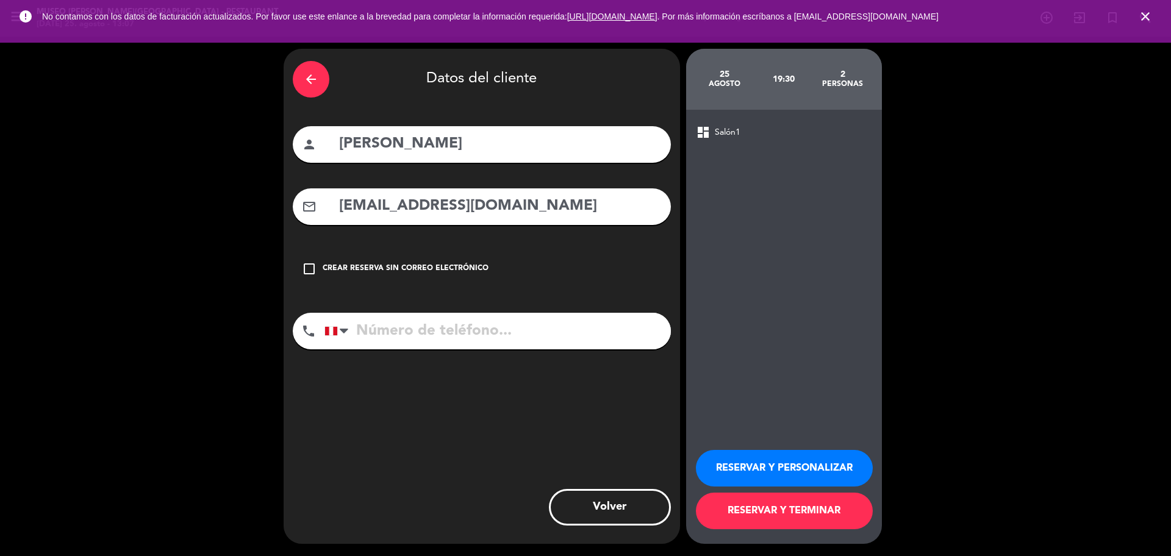
type input "[EMAIL_ADDRESS][DOMAIN_NAME]"
click at [556, 319] on input "tel" at bounding box center [498, 331] width 346 height 37
type input "955288094"
click at [759, 470] on button "RESERVAR Y PERSONALIZAR" at bounding box center [784, 468] width 177 height 37
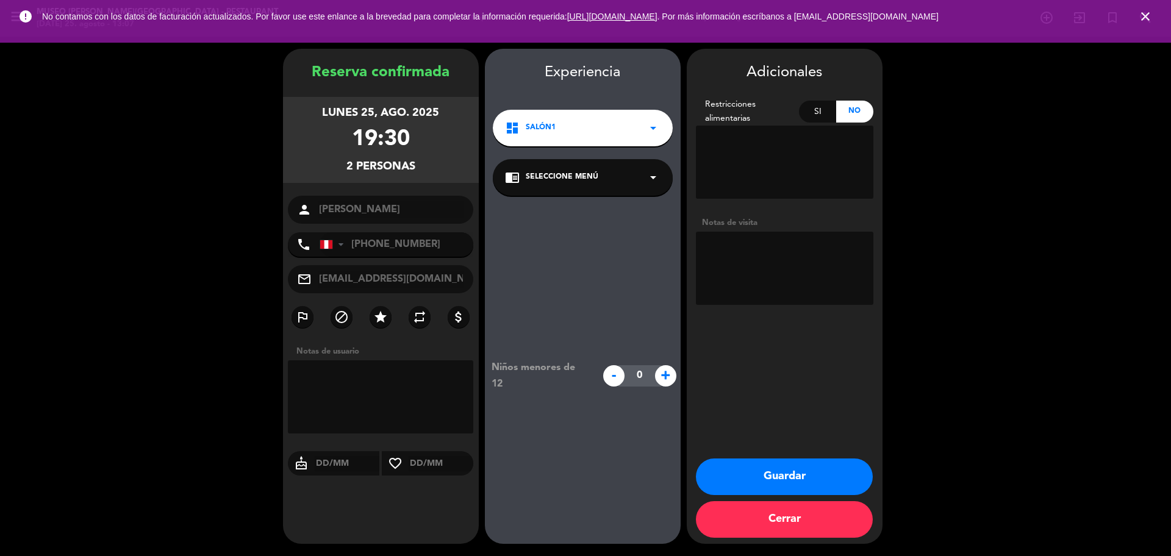
click at [559, 170] on div "chrome_reader_mode Seleccione Menú arrow_drop_down" at bounding box center [583, 177] width 180 height 37
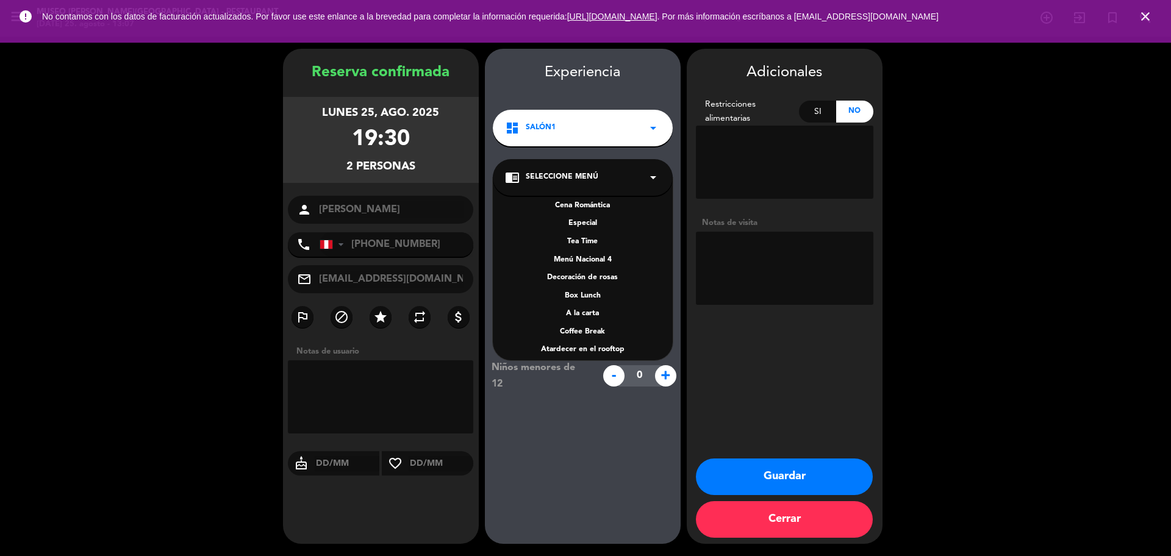
scroll to position [153, 0]
click at [595, 307] on div "A la carta" at bounding box center [583, 311] width 156 height 12
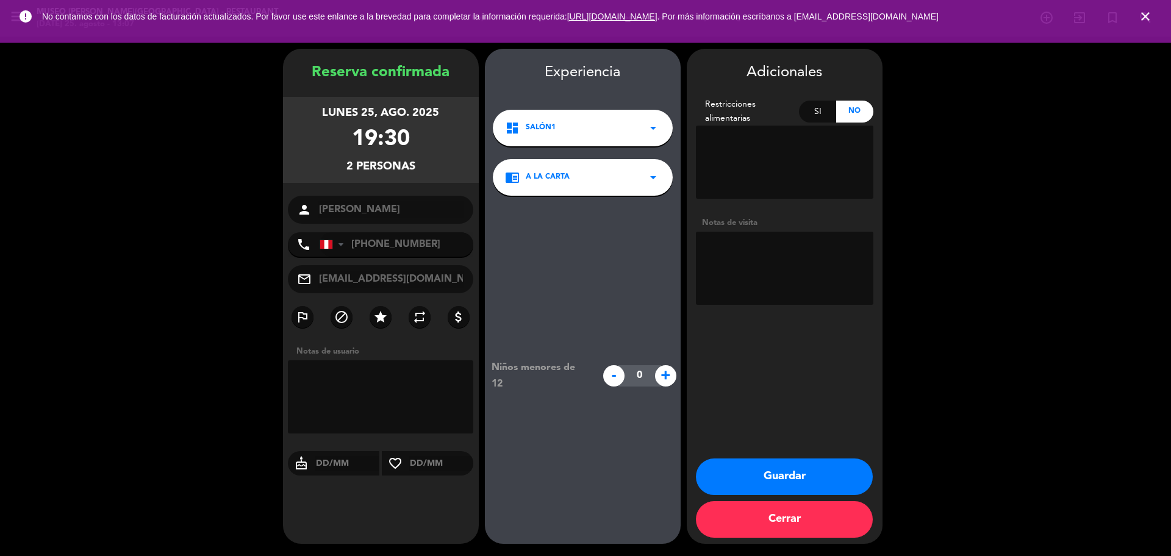
click at [775, 264] on textarea at bounding box center [785, 268] width 178 height 73
type textarea "DESEA RT"
click at [762, 473] on button "Guardar" at bounding box center [784, 477] width 177 height 37
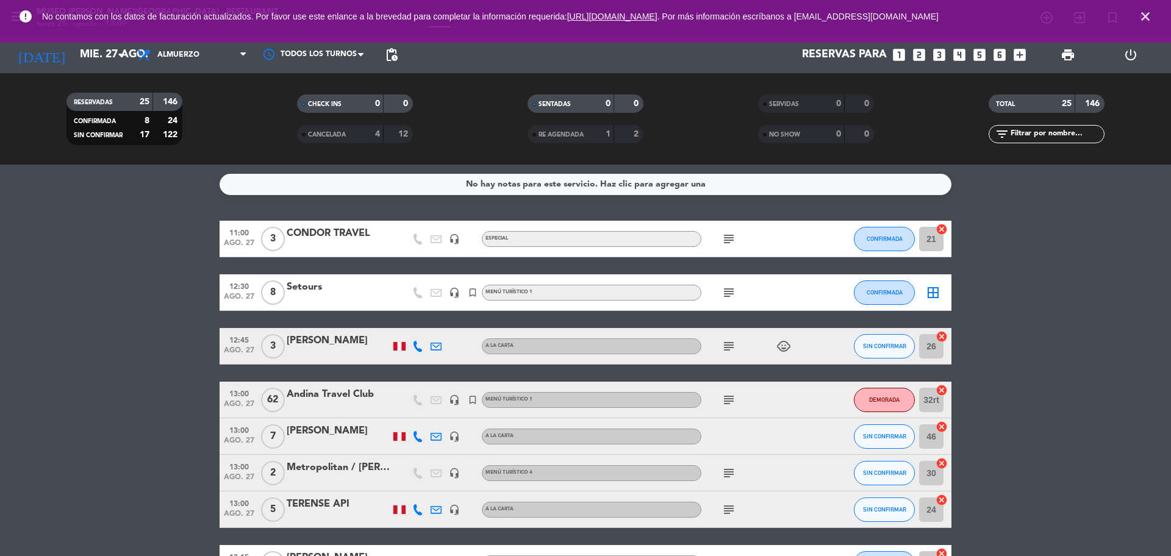
click at [909, 56] on div "Reservas para looks_one looks_two looks_3 looks_4 looks_5 looks_6 add_box" at bounding box center [718, 55] width 628 height 37
click at [919, 57] on icon "looks_two" at bounding box center [919, 55] width 16 height 16
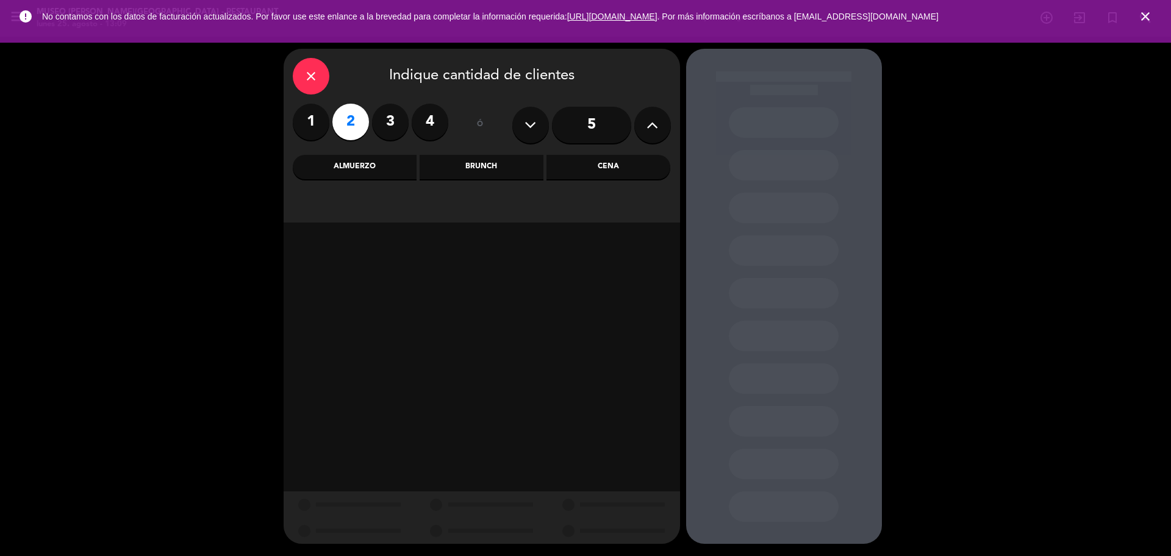
click at [626, 179] on div "close Indique cantidad de clientes 1 2 3 4 ó 5 Almuerzo Brunch Cena" at bounding box center [482, 136] width 397 height 174
click at [626, 176] on div "Cena" at bounding box center [609, 167] width 124 height 24
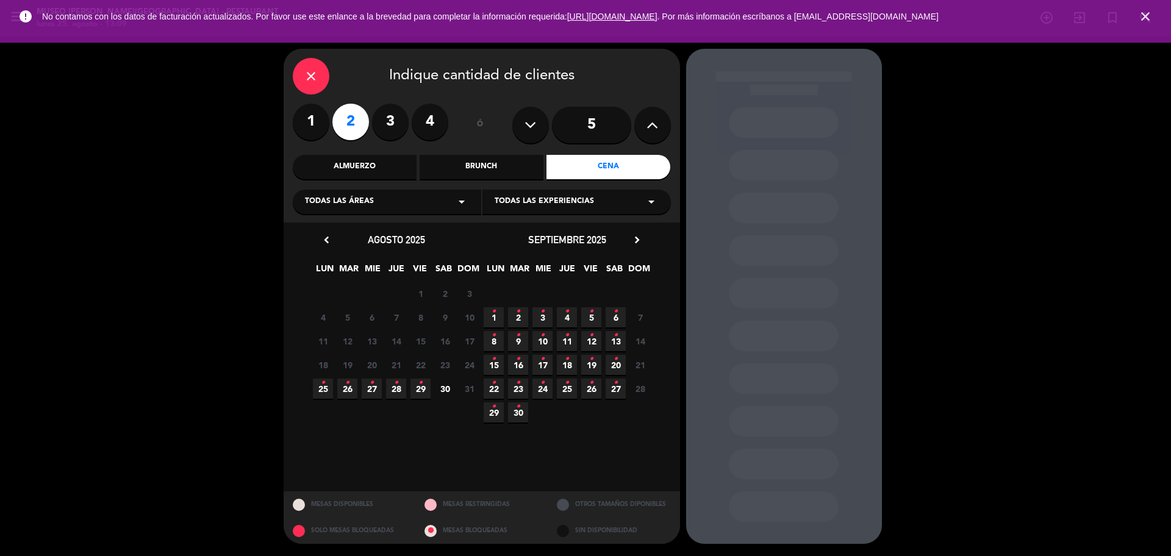
click at [325, 390] on span "25 •" at bounding box center [323, 389] width 20 height 20
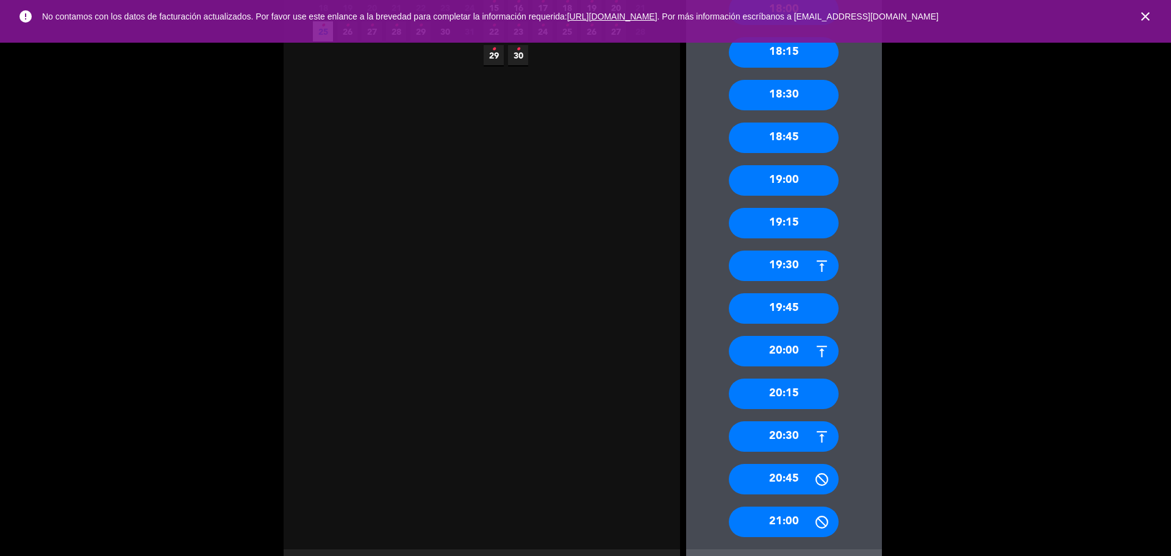
scroll to position [381, 0]
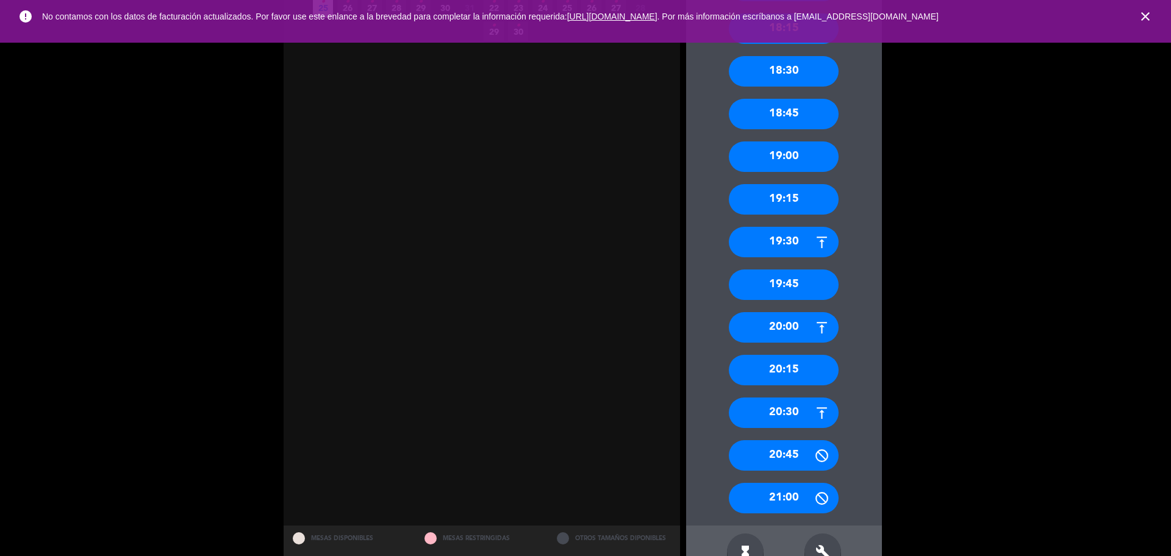
click at [788, 331] on div "20:00" at bounding box center [784, 327] width 110 height 31
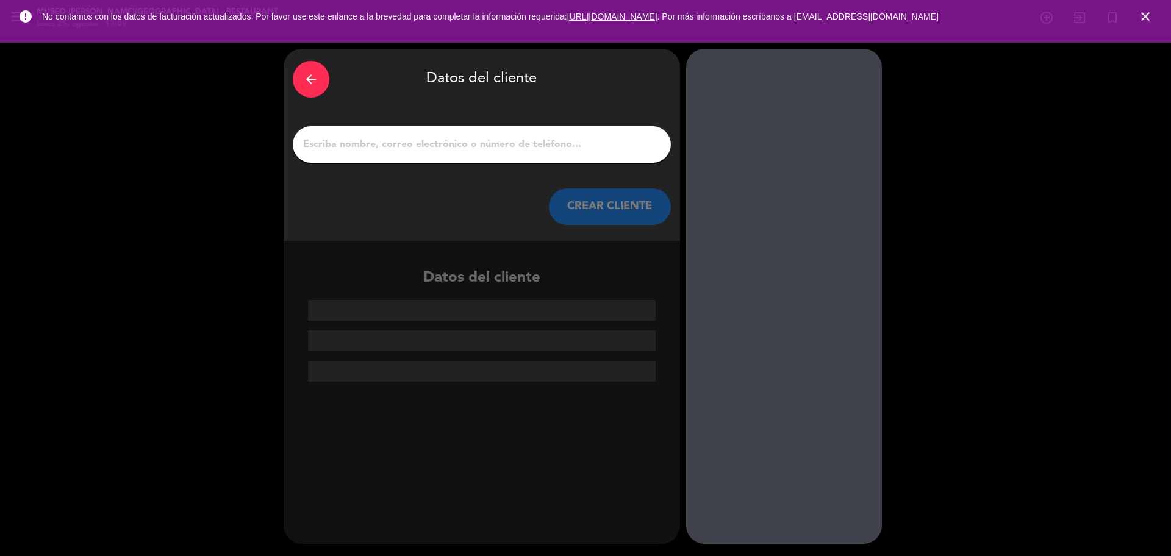
scroll to position [0, 0]
click at [443, 138] on input "1" at bounding box center [482, 144] width 360 height 17
paste input "[PERSON_NAME]"
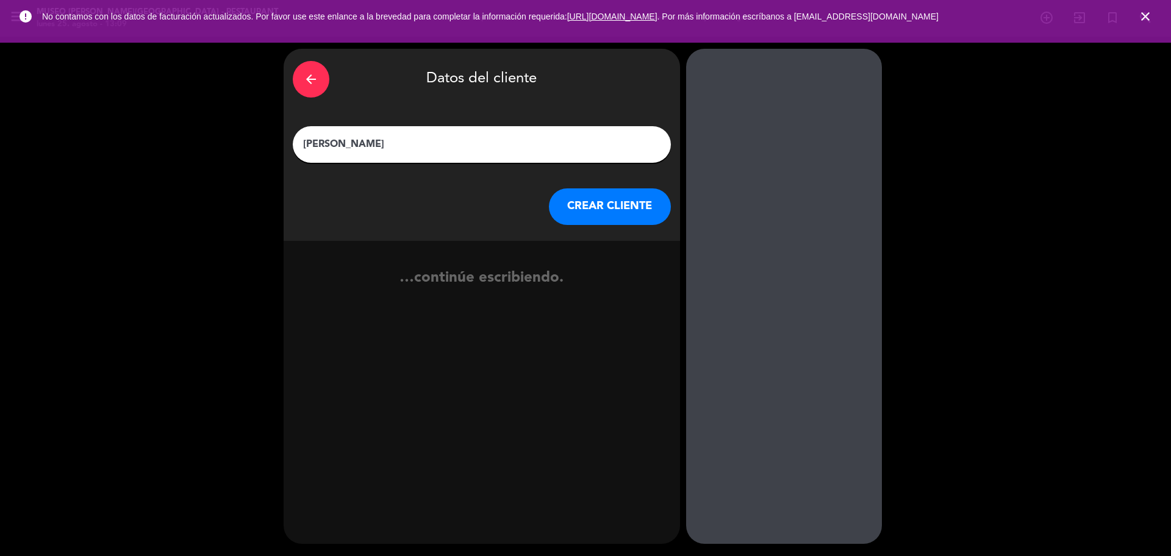
type input "[PERSON_NAME]"
click at [573, 209] on button "CREAR CLIENTE" at bounding box center [610, 206] width 122 height 37
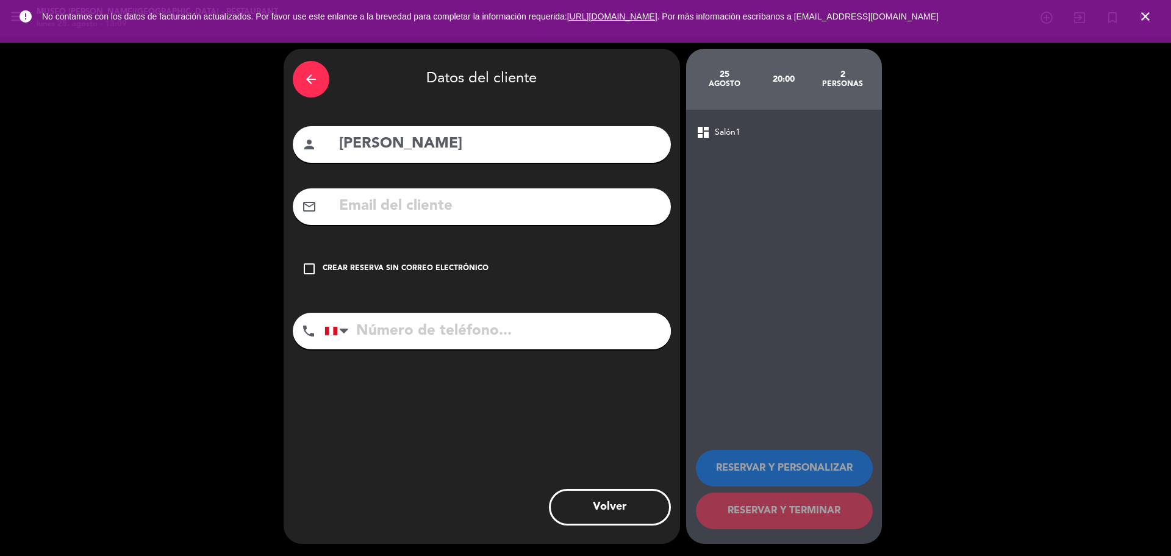
click at [551, 207] on input "text" at bounding box center [500, 206] width 324 height 25
paste input "[EMAIL_ADDRESS][PERSON_NAME][DOMAIN_NAME]"
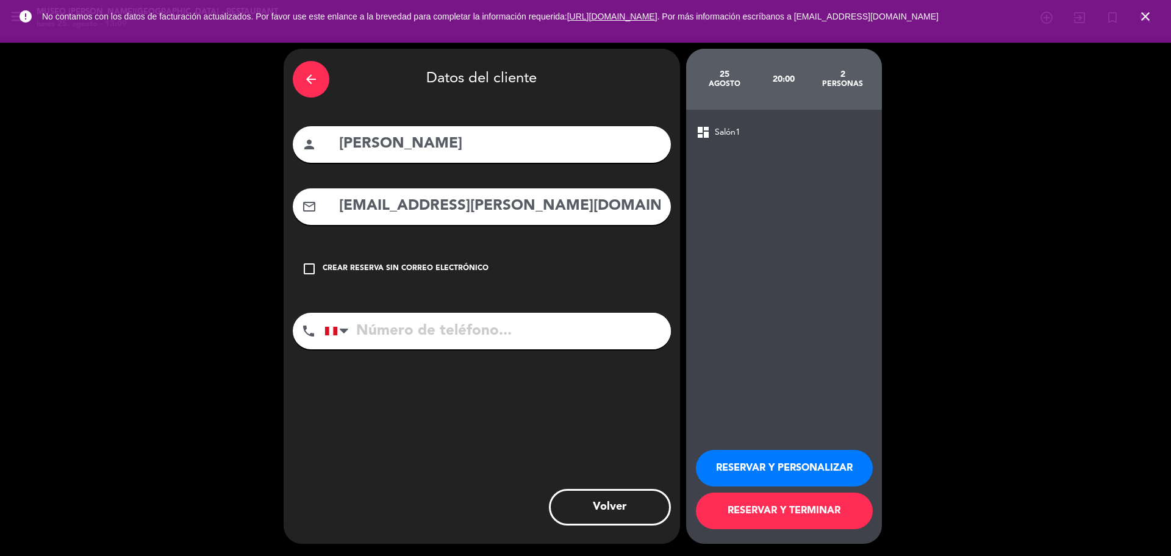
type input "[EMAIL_ADDRESS][PERSON_NAME][DOMAIN_NAME]"
click at [500, 340] on input "tel" at bounding box center [498, 331] width 346 height 37
paste input "947122503"
type input "947122503"
click at [742, 453] on button "RESERVAR Y PERSONALIZAR" at bounding box center [784, 468] width 177 height 37
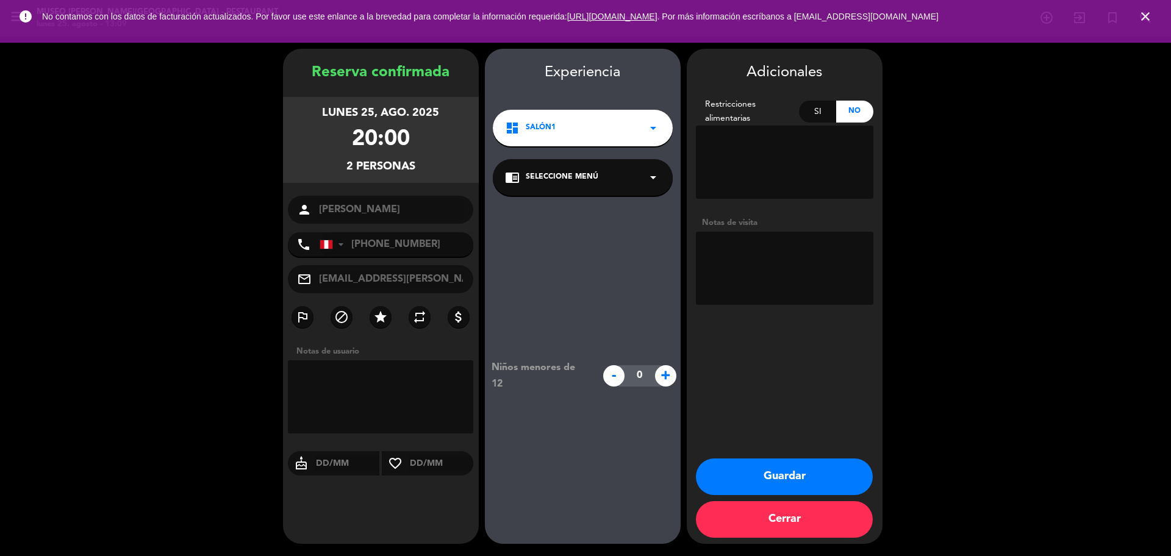
click at [606, 164] on div "chrome_reader_mode Seleccione Menú arrow_drop_down" at bounding box center [583, 177] width 180 height 37
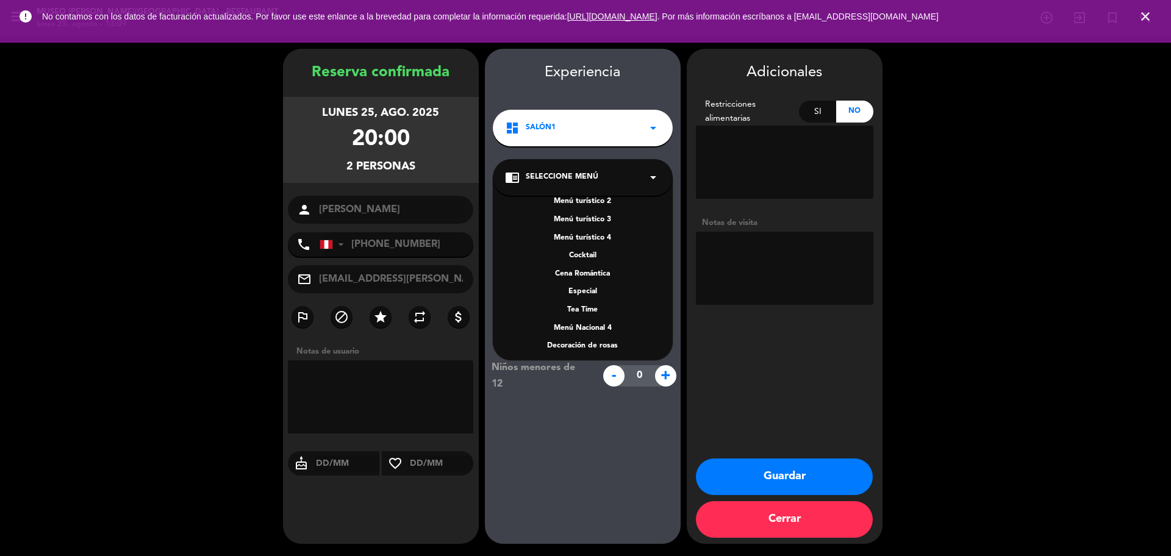
scroll to position [175, 0]
click at [595, 285] on div "A la carta" at bounding box center [583, 288] width 156 height 12
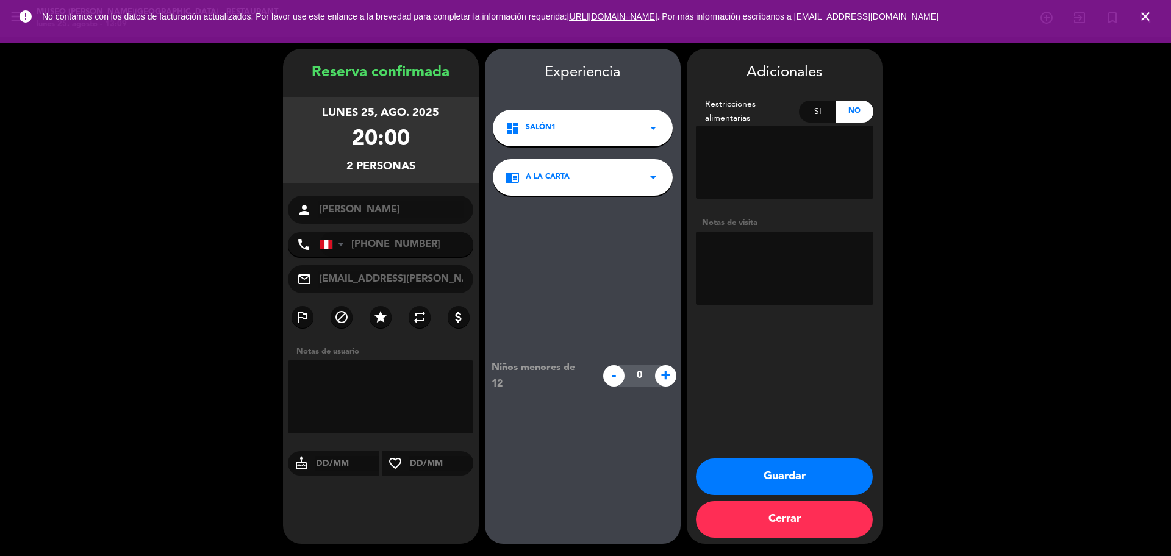
click at [761, 246] on textarea at bounding box center [785, 268] width 178 height 73
paste textarea "Hora: 8:00 p.m. Alergias: ninguna"
drag, startPoint x: 803, startPoint y: 251, endPoint x: 651, endPoint y: 248, distance: 151.9
click at [654, 251] on booking-confirmed "Reserva confirmada [DATE] 20:00 2 personas person [PERSON_NAME] phone [GEOGRAPH…" at bounding box center [585, 296] width 1147 height 495
type textarea "Alergias: ninguna"
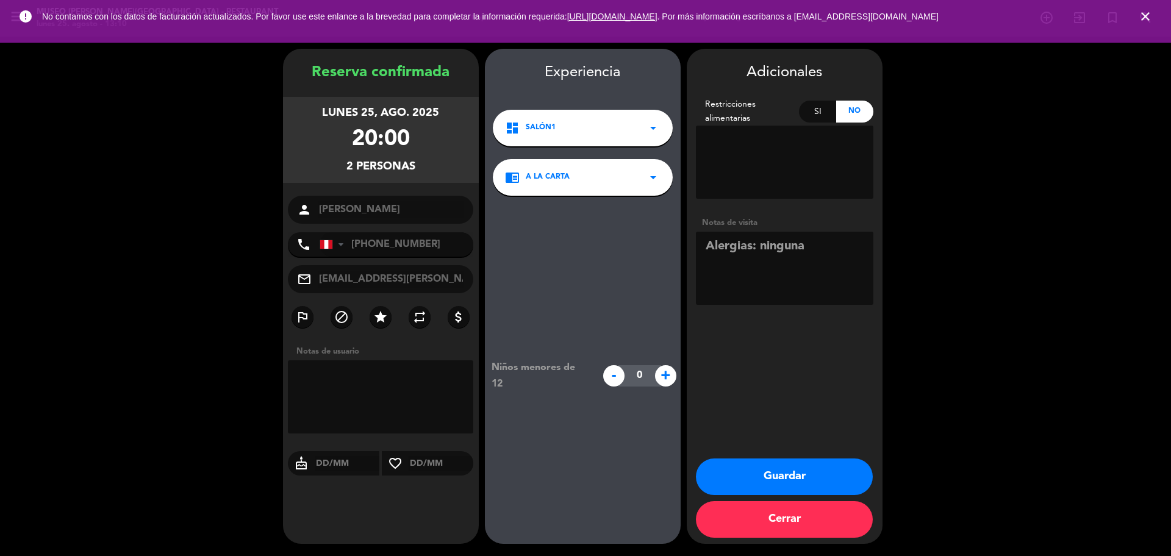
click at [814, 483] on button "Guardar" at bounding box center [784, 477] width 177 height 37
click at [1148, 17] on icon "close" at bounding box center [1145, 16] width 15 height 15
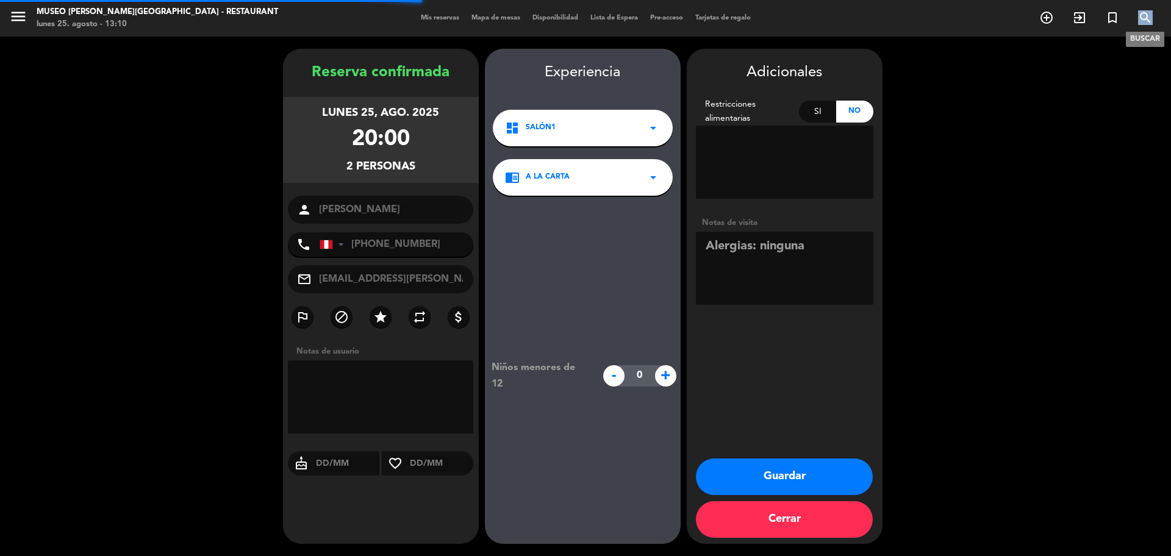
click at [1148, 17] on icon "search" at bounding box center [1145, 17] width 15 height 15
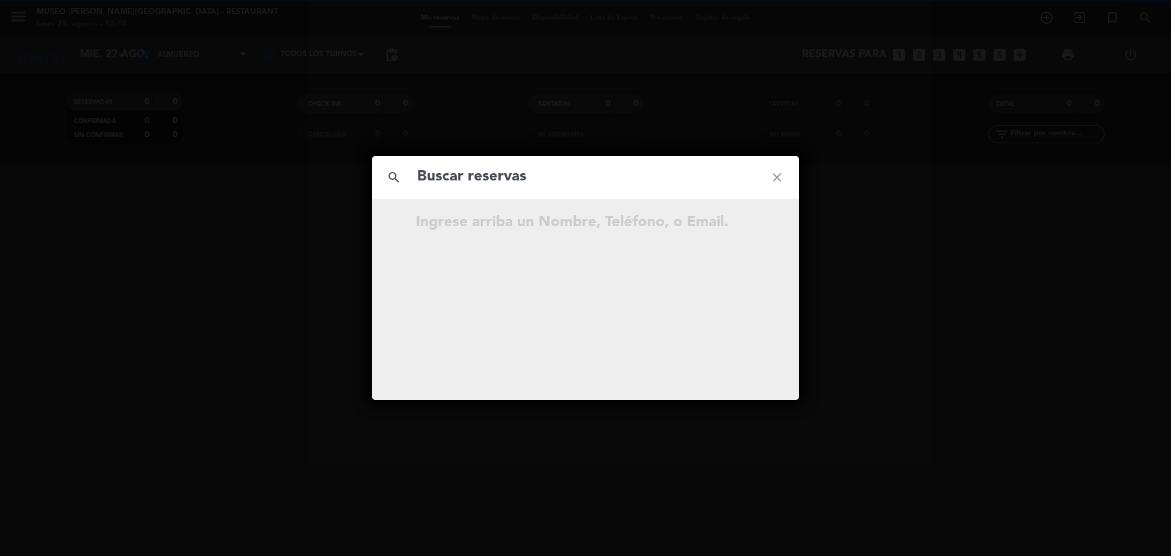
click at [669, 178] on input "text" at bounding box center [585, 177] width 339 height 25
click at [478, 184] on input "906 103 462" at bounding box center [585, 177] width 339 height 25
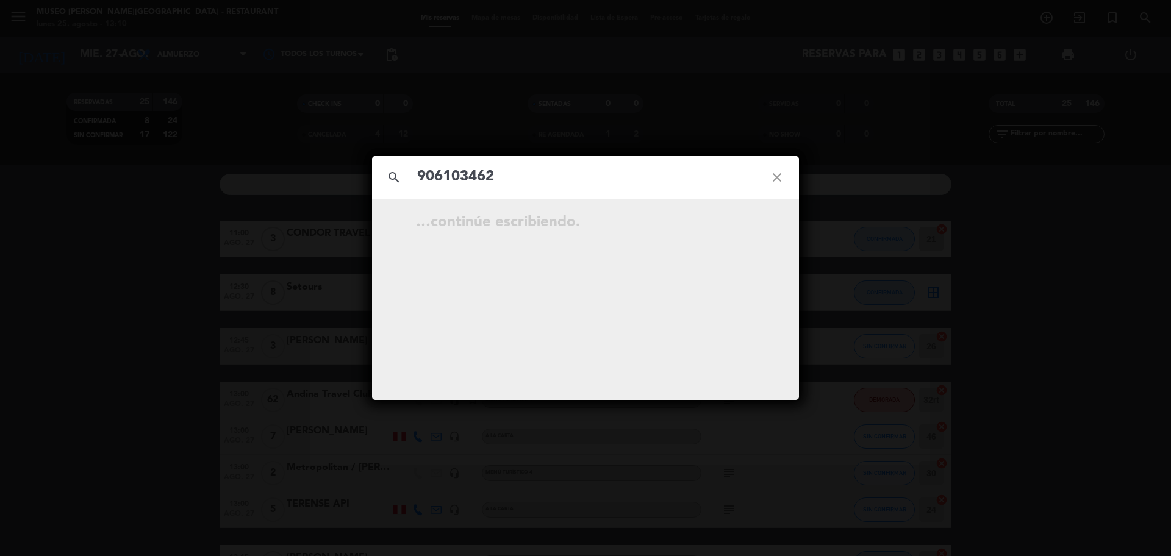
type input "906103462"
click at [511, 173] on input "906103462" at bounding box center [585, 177] width 339 height 25
click at [747, 222] on icon "open_in_new" at bounding box center [746, 224] width 15 height 15
